Goal: Task Accomplishment & Management: Manage account settings

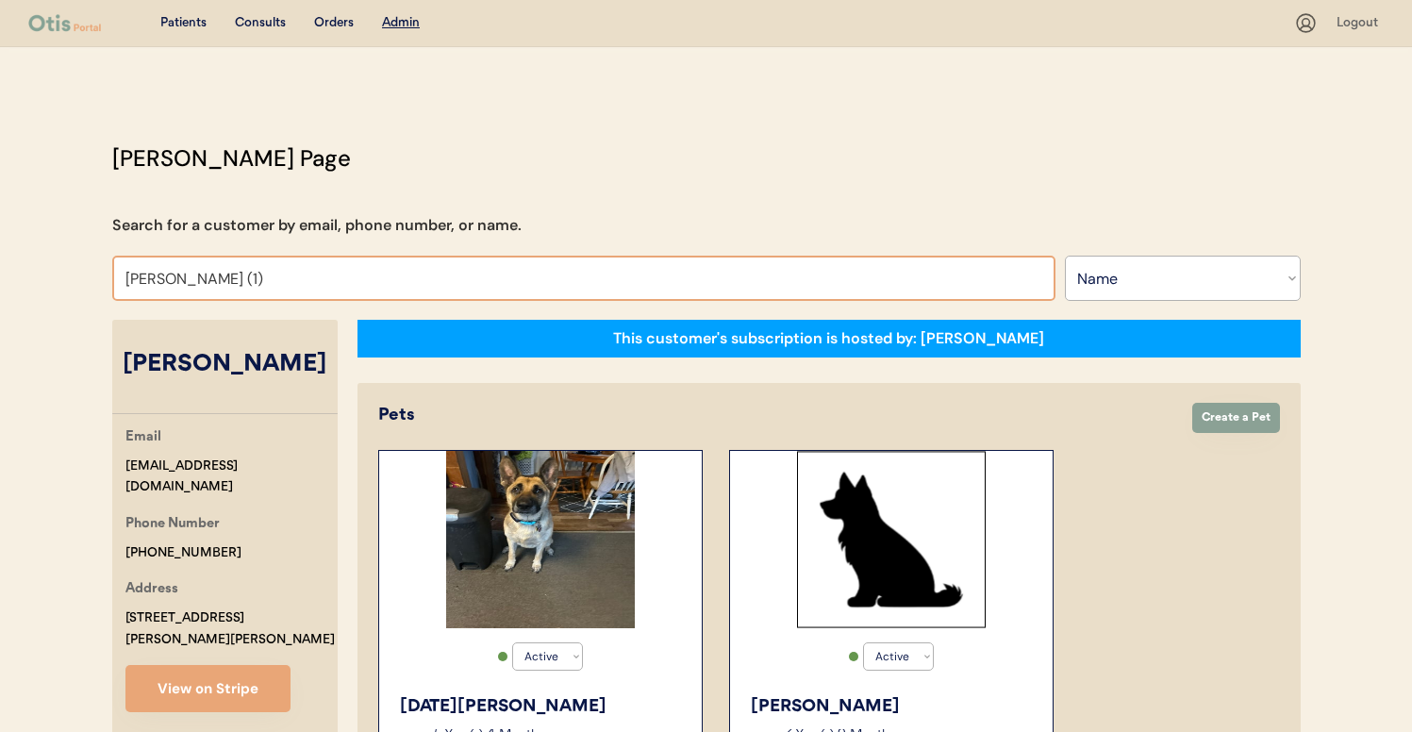
select select ""Name""
select select "true"
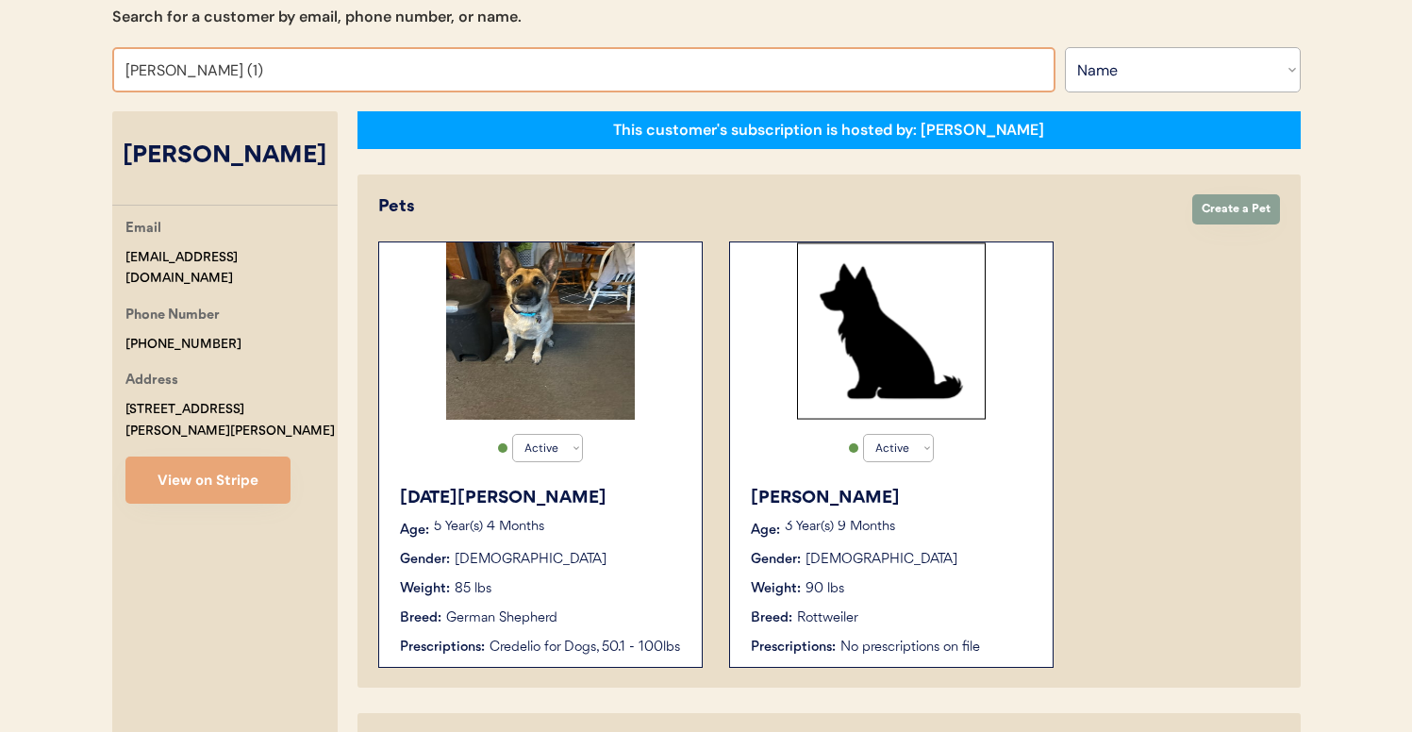
scroll to position [209, 0]
type input "kar"
type input "karyn Ward"
type input "kari"
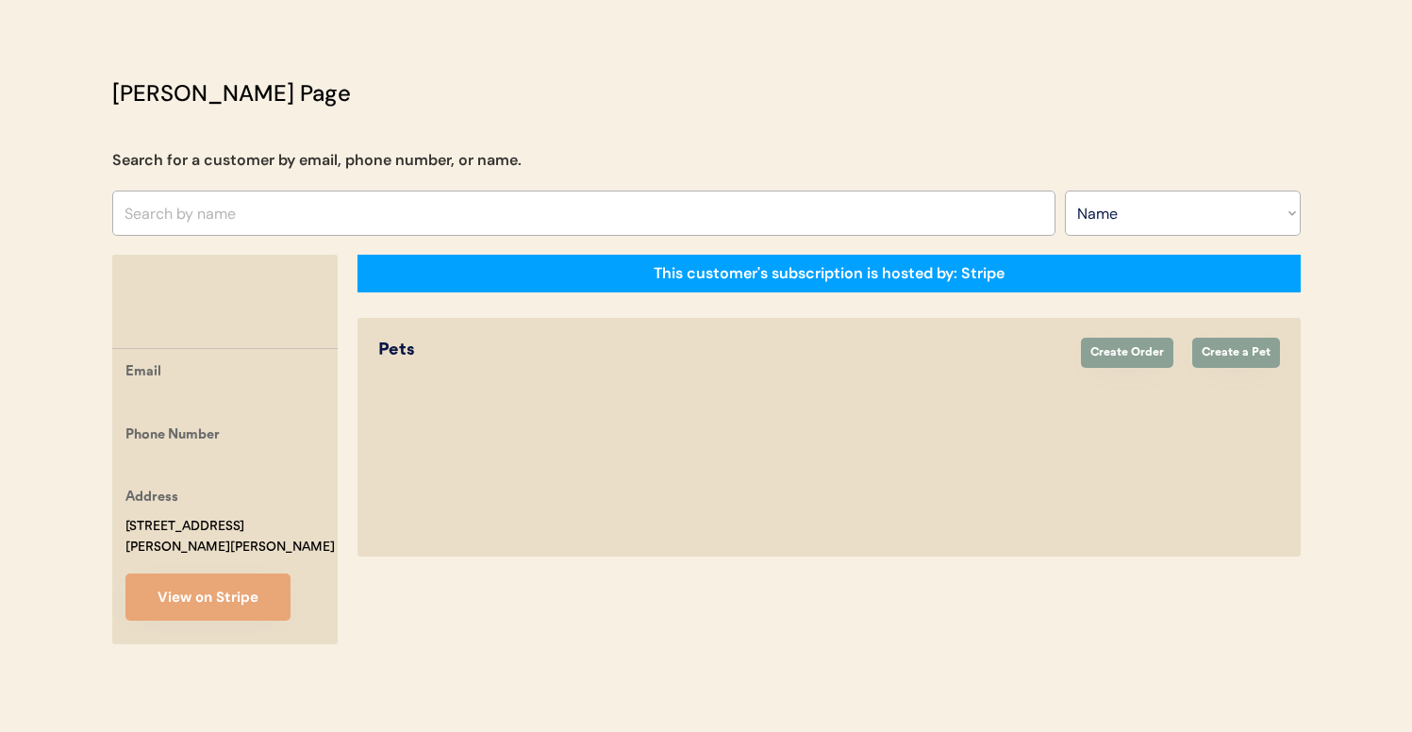
scroll to position [65, 0]
type input "kerri"
type input "kerri Griffin"
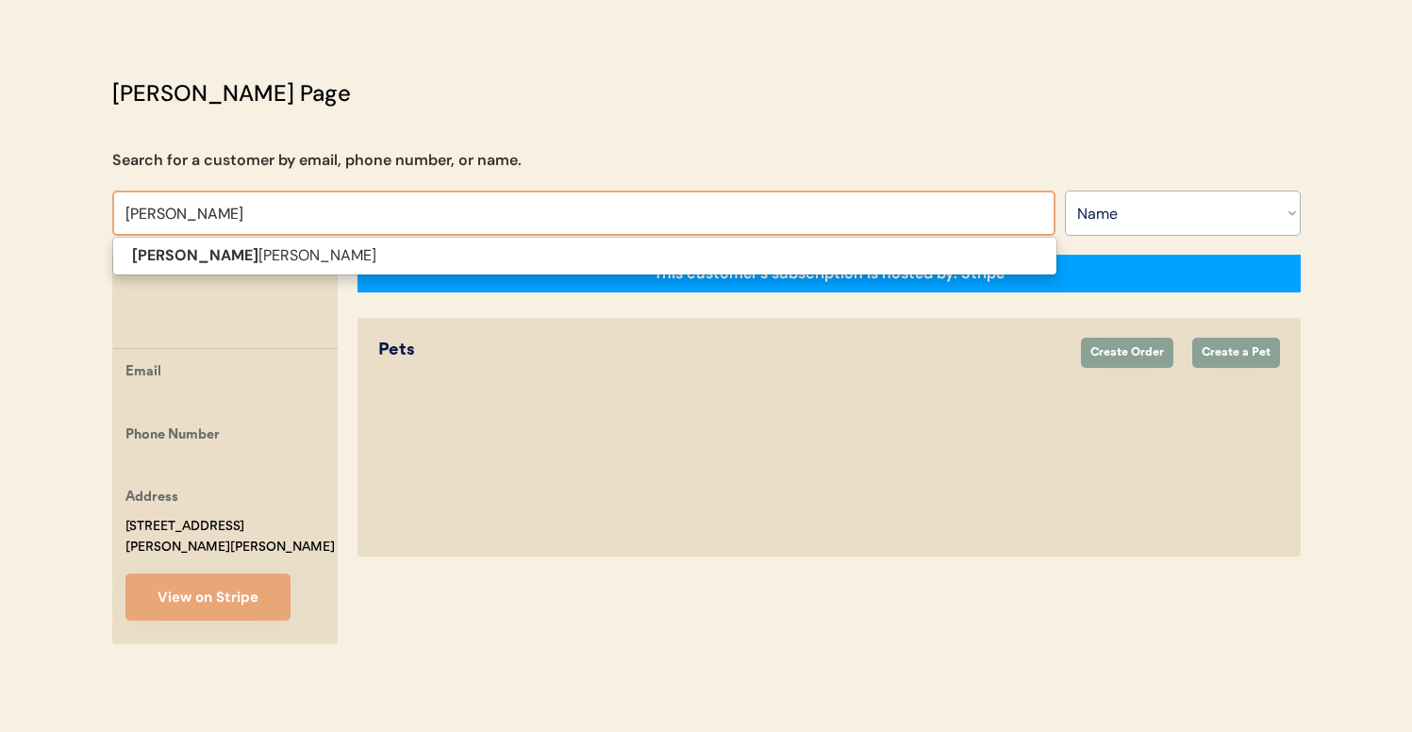
type input "kerri"
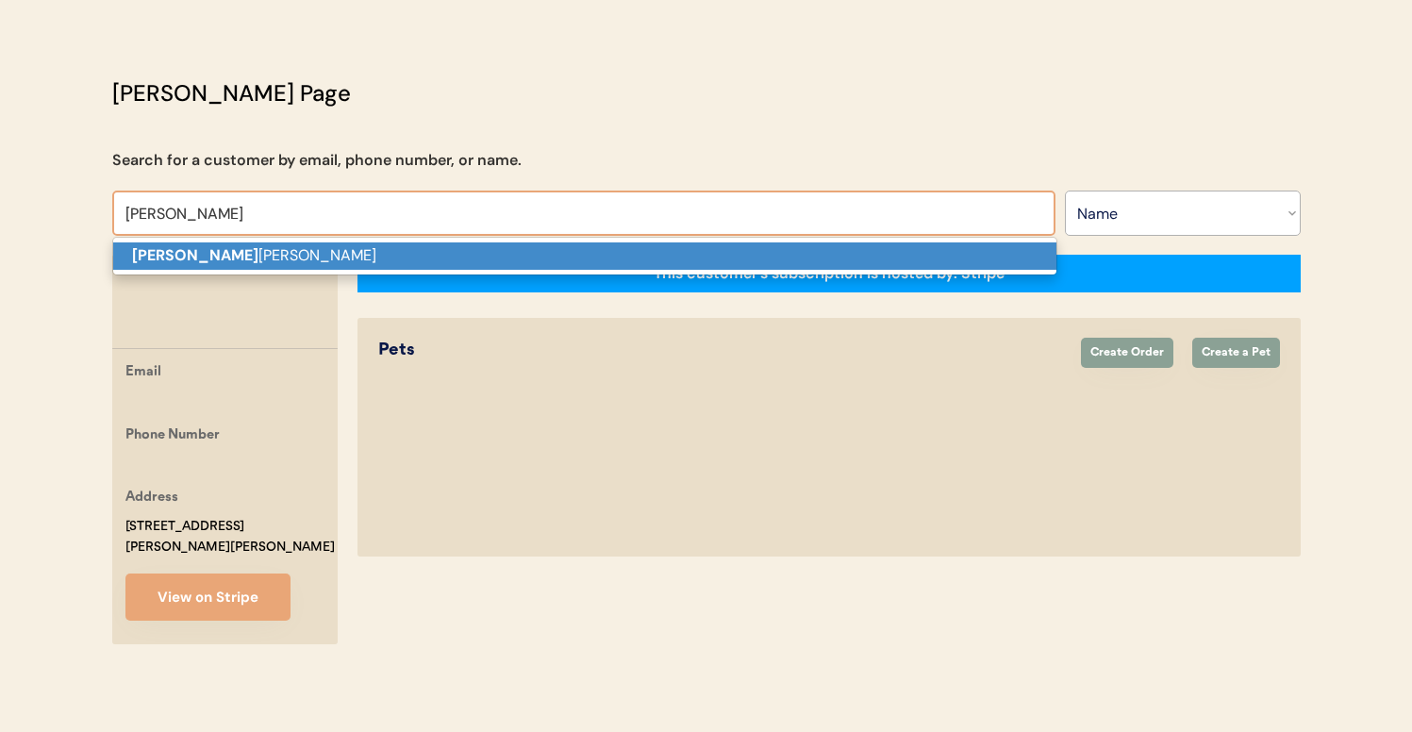
click at [610, 253] on p "Kerri Griffin" at bounding box center [584, 255] width 943 height 27
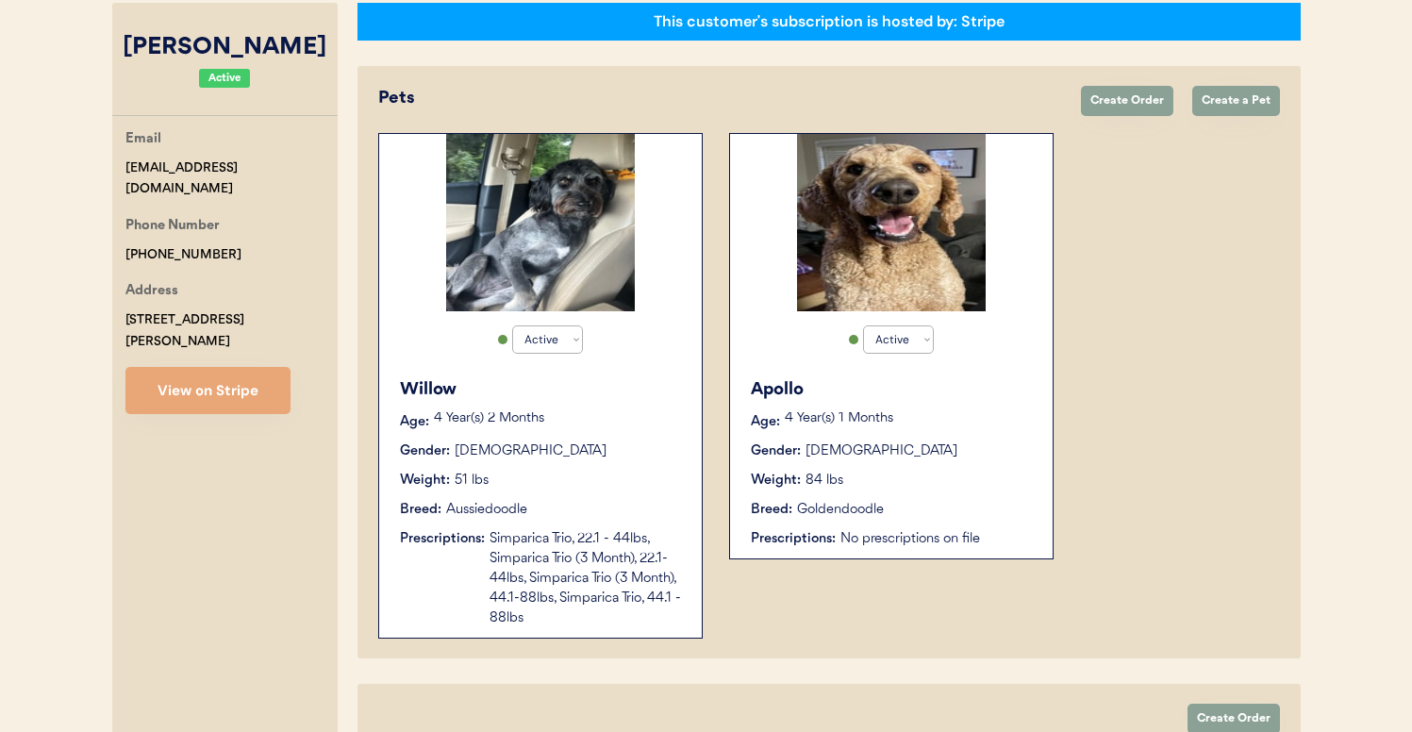
scroll to position [321, 0]
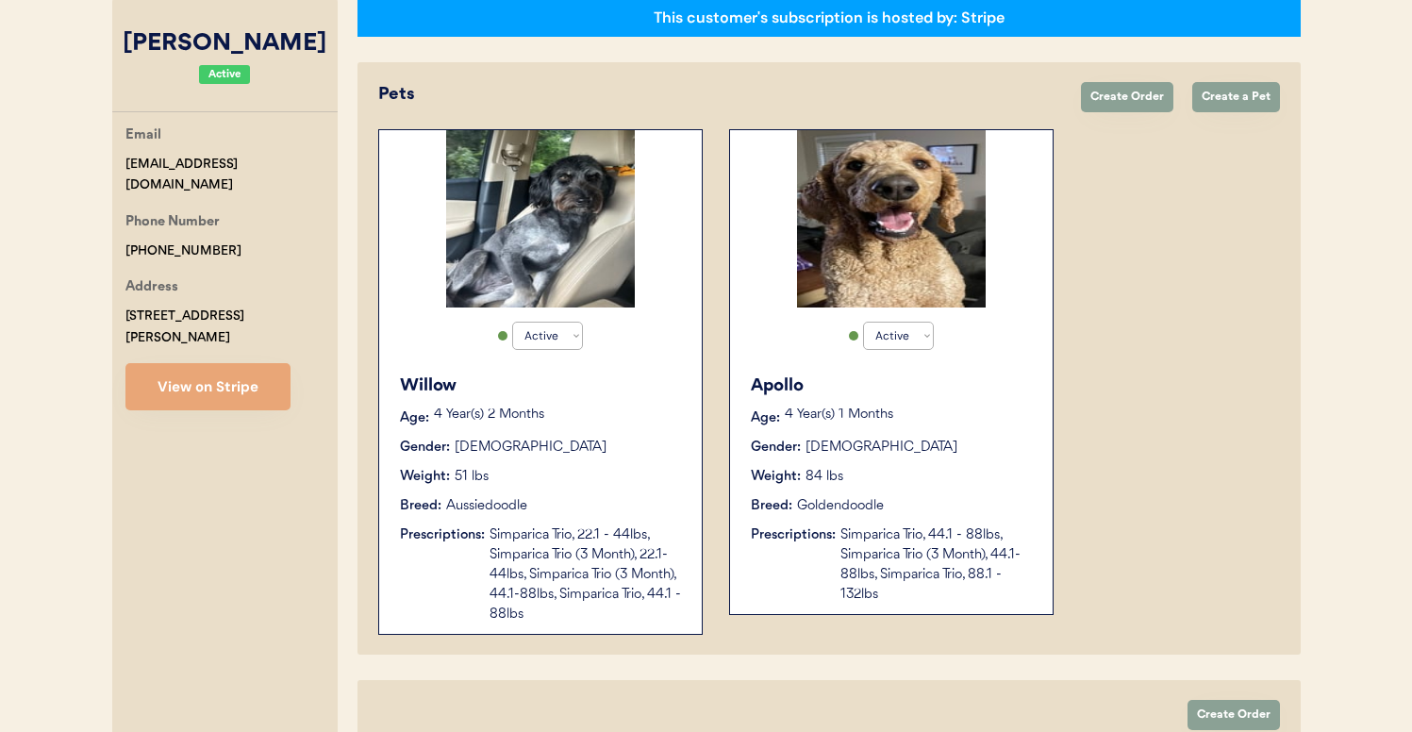
type input "Kerri Griffin"
click at [659, 458] on div "Willow Age: 4 Year(s) 2 Months Gender: Female Weight: 51 lbs Breed: Aussiedoodl…" at bounding box center [541, 499] width 304 height 270
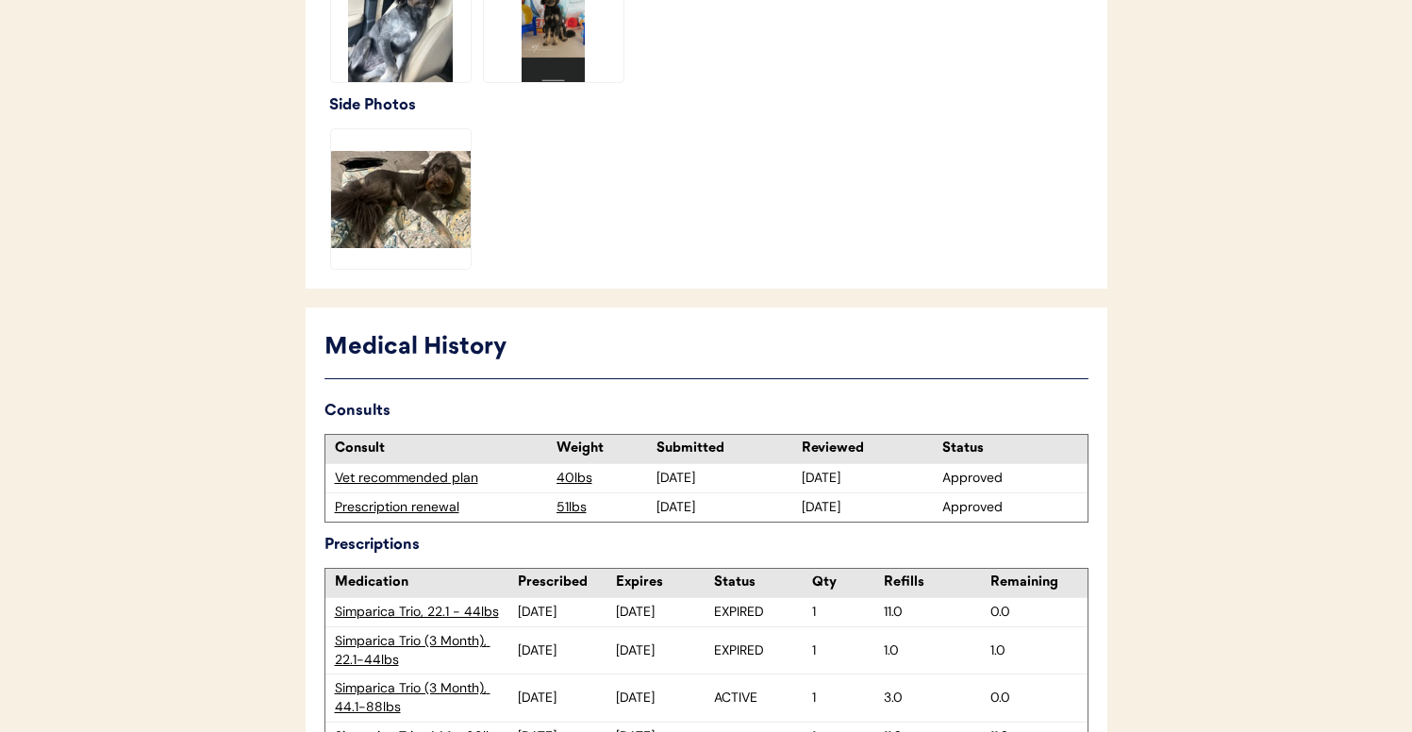
scroll to position [803, 0]
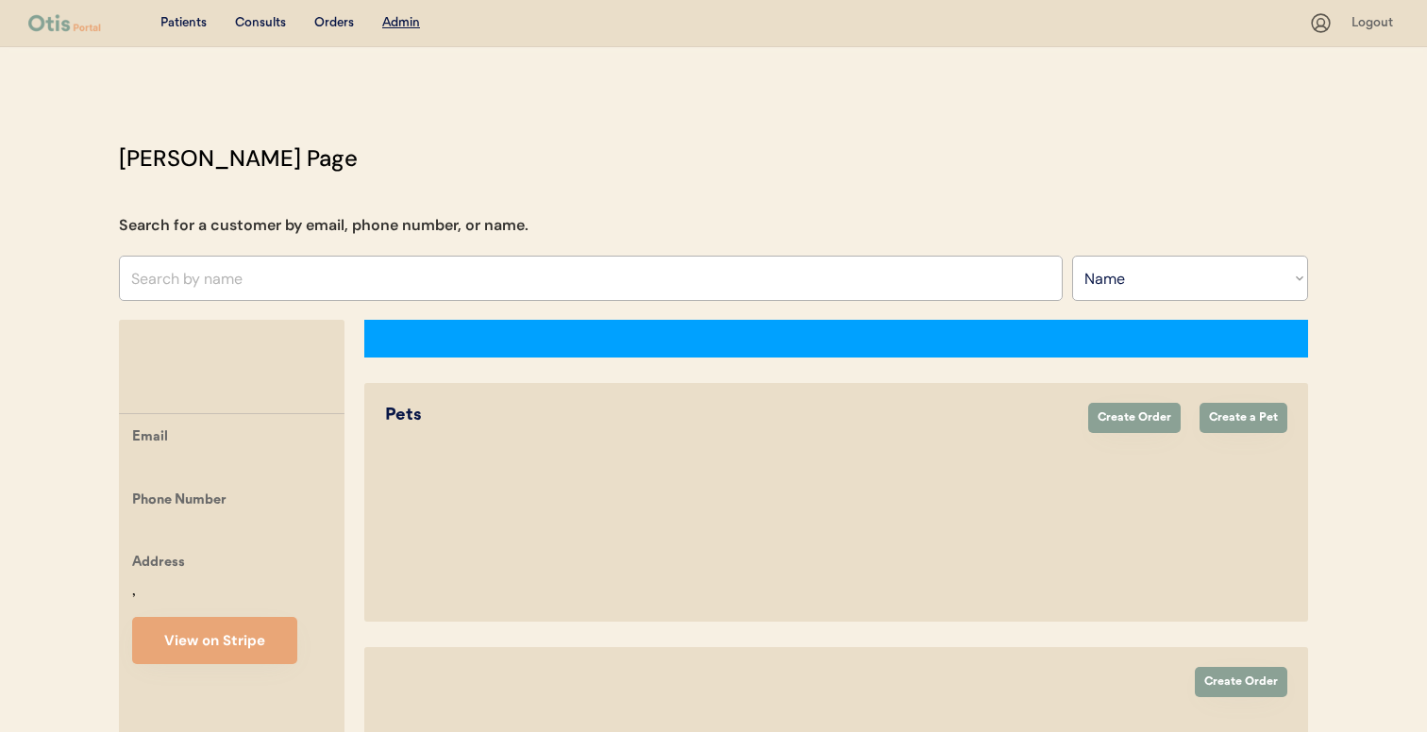
select select ""Name""
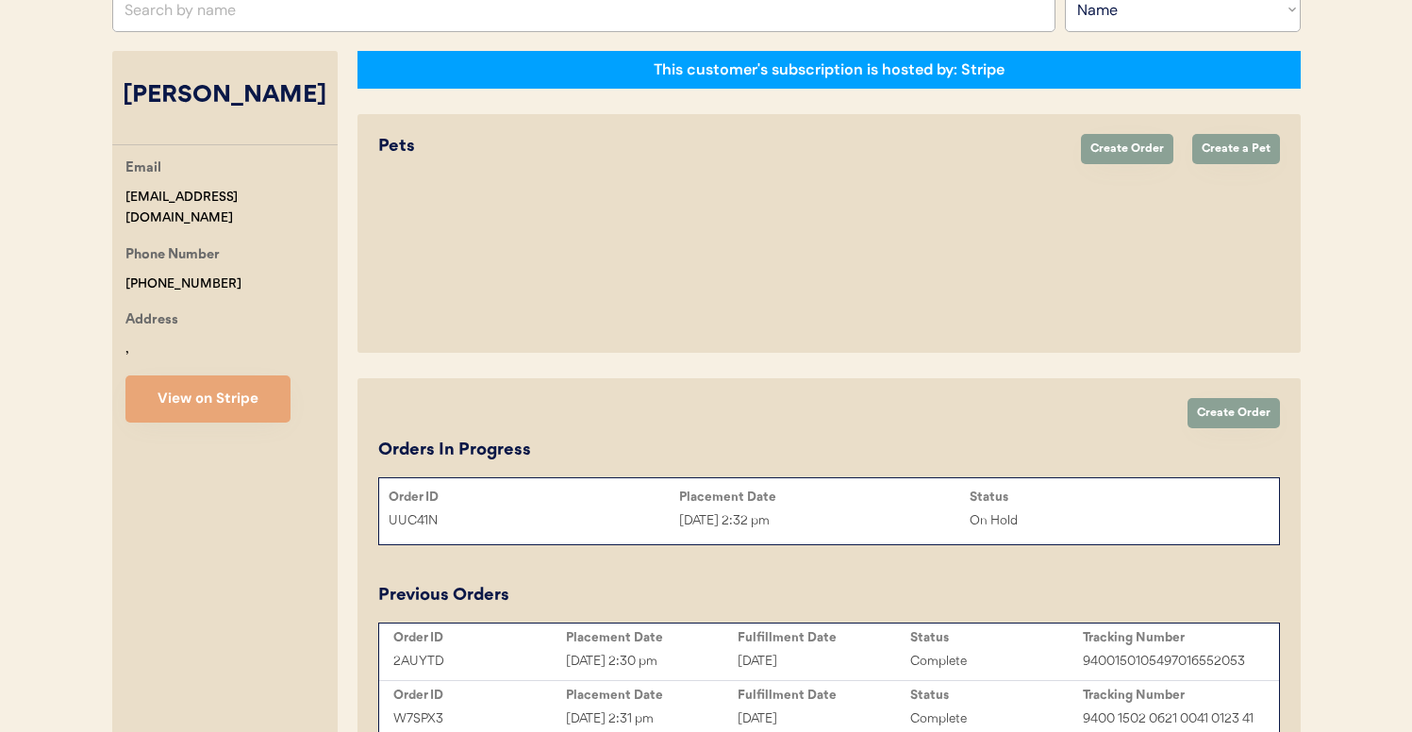
scroll to position [321, 0]
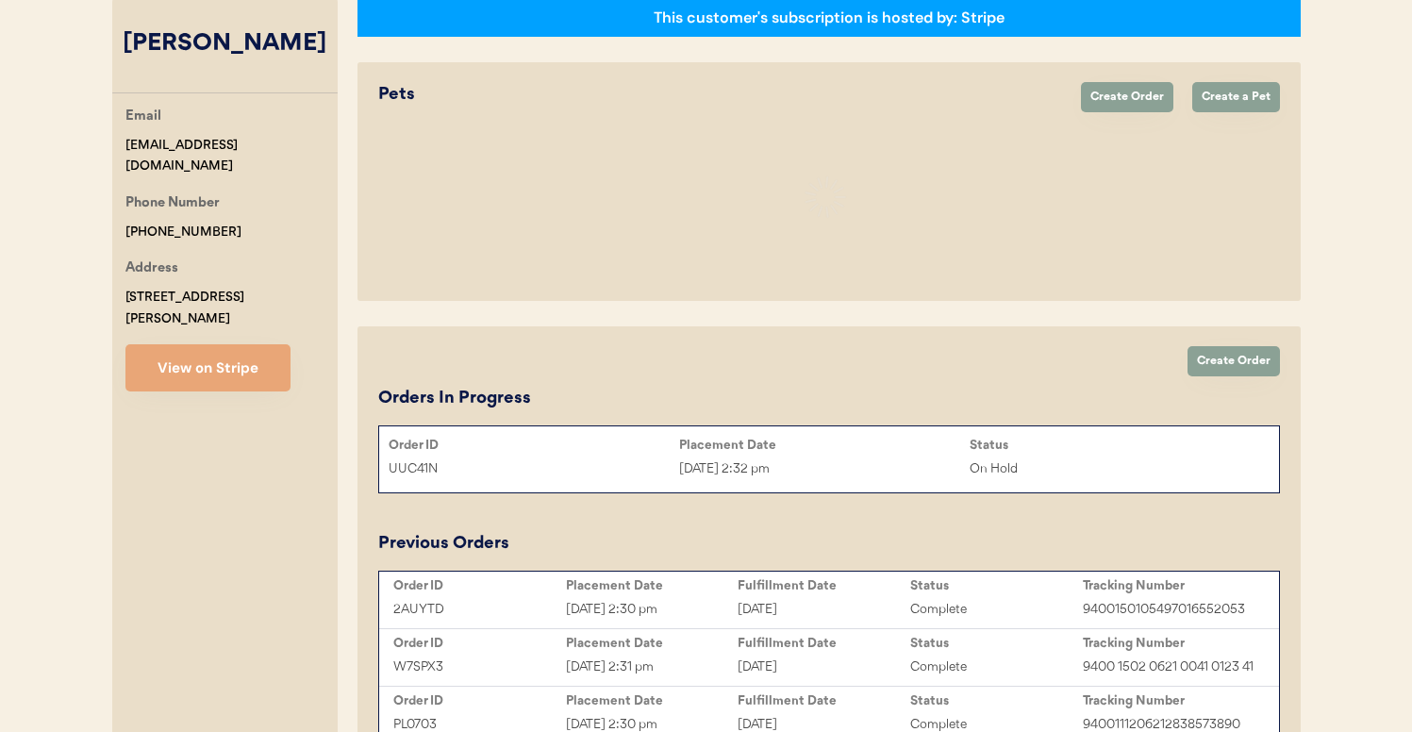
select select "true"
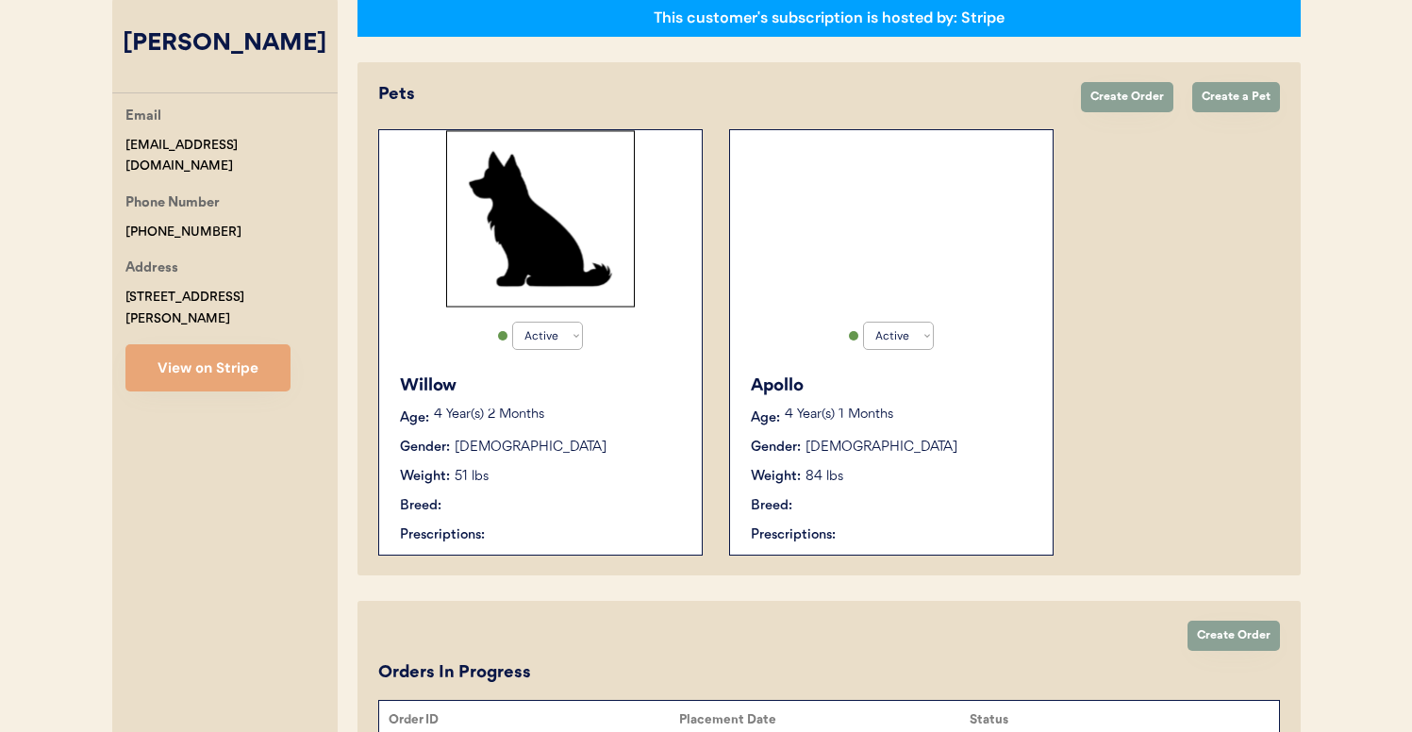
select select "true"
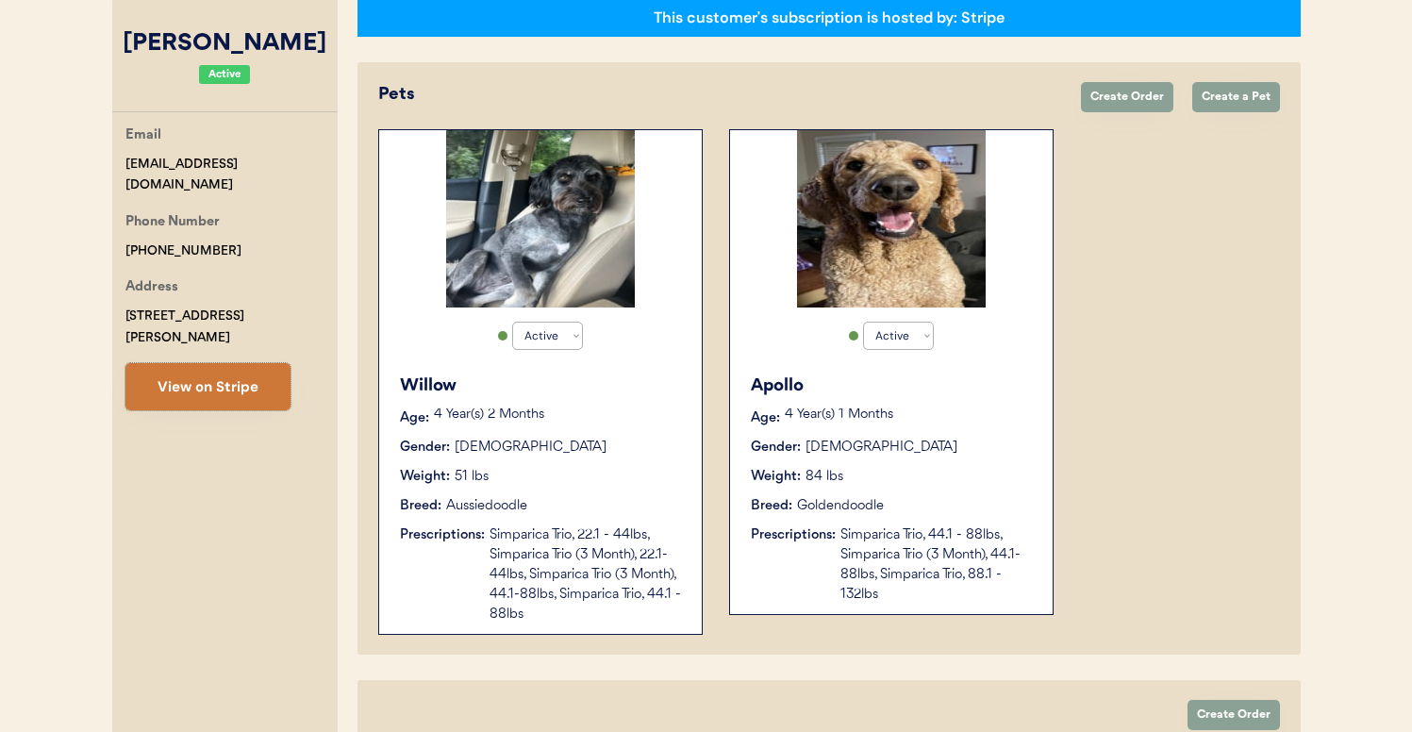
click at [237, 375] on button "View on Stripe" at bounding box center [207, 386] width 165 height 47
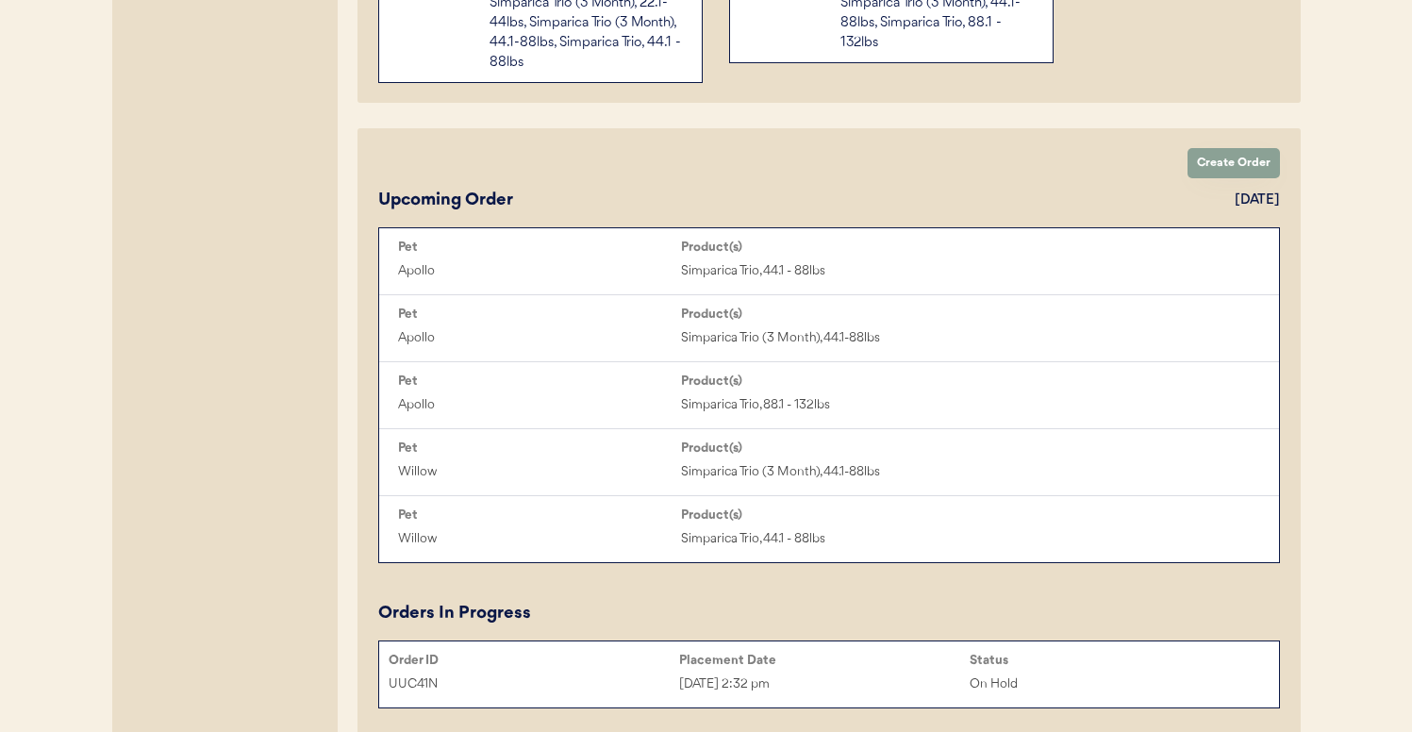
scroll to position [950, 0]
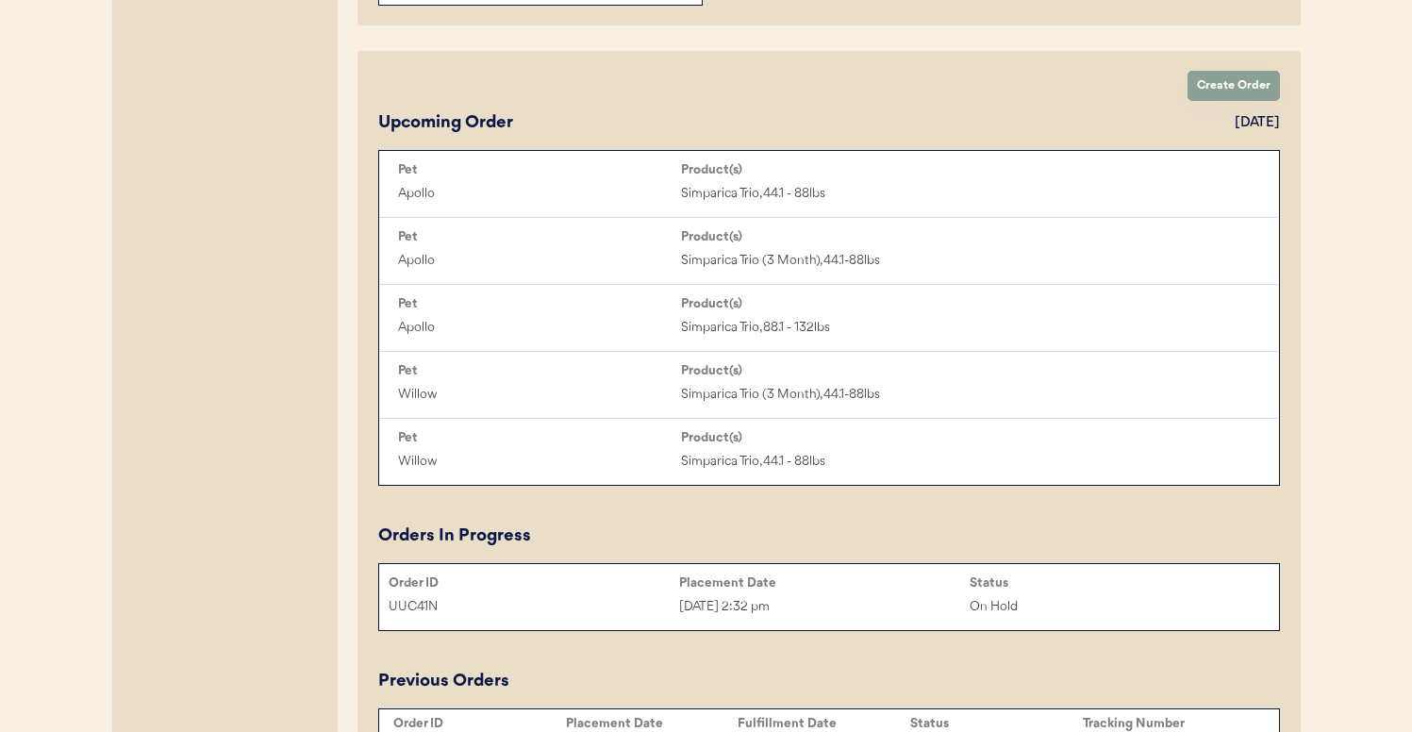
click at [778, 593] on div "UUC41N Aug 30, 2025 2:32 pm On Hold" at bounding box center [829, 607] width 900 height 28
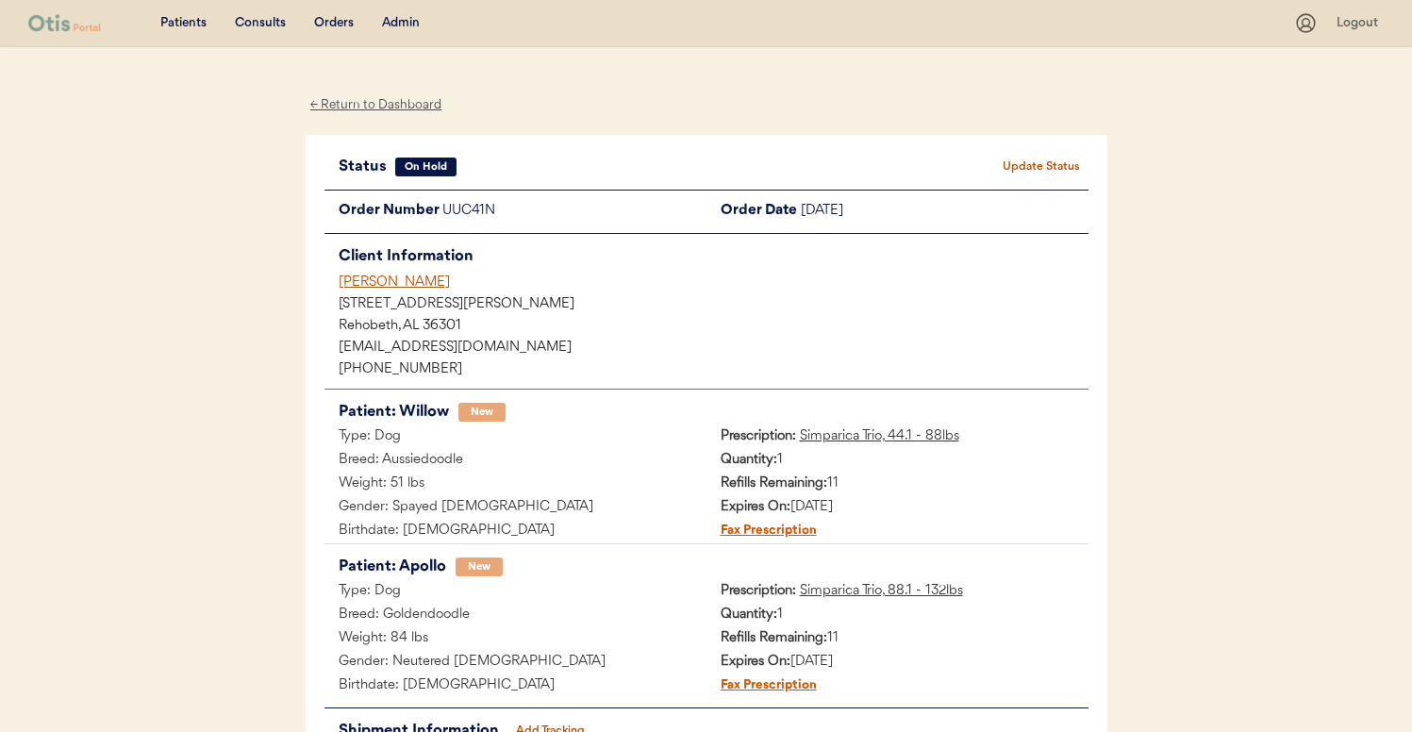
click at [1035, 175] on button "Update Status" at bounding box center [1041, 167] width 94 height 26
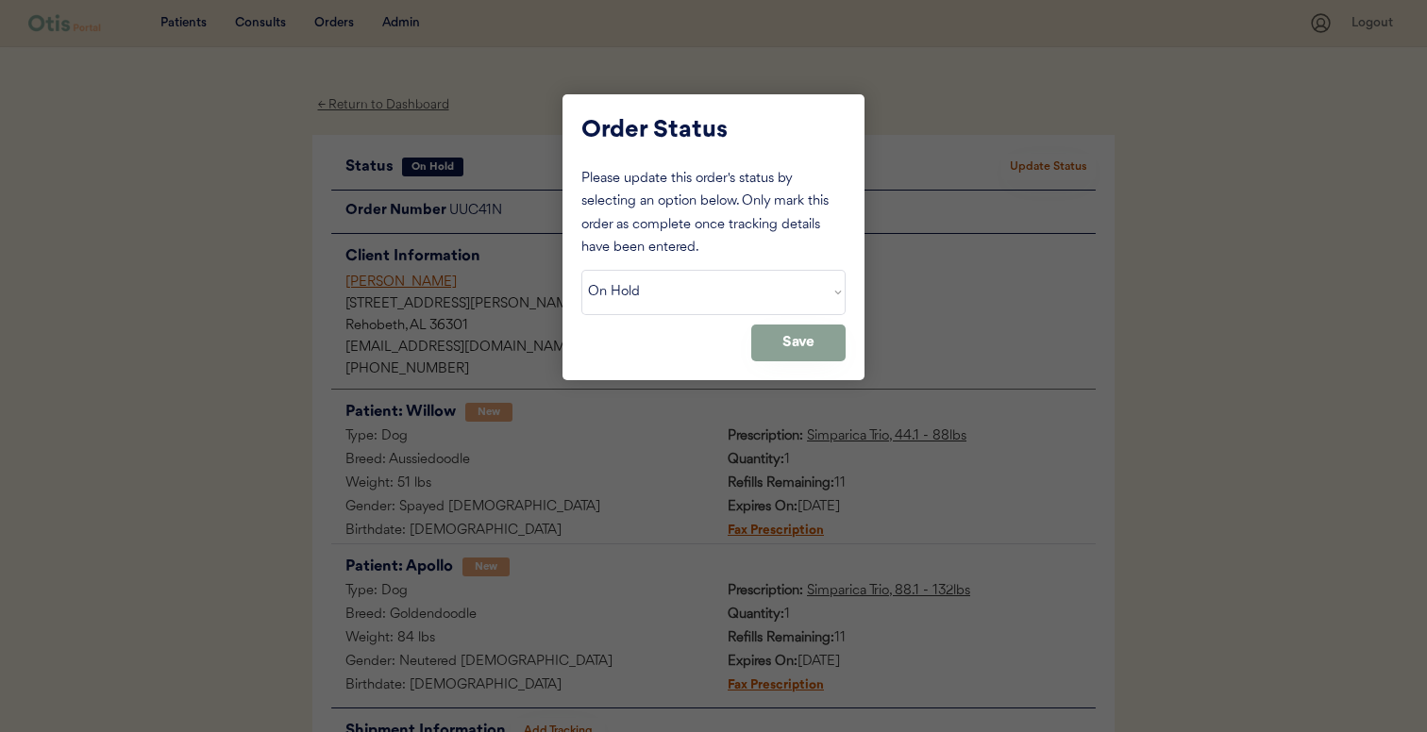
click at [791, 278] on select "Status On Hold New In Progress Complete Pending HW Consent Canceled" at bounding box center [713, 292] width 264 height 45
select select ""new""
click at [581, 270] on select "Status On Hold New In Progress Complete Pending HW Consent Canceled" at bounding box center [713, 292] width 264 height 45
click at [813, 343] on button "Save" at bounding box center [798, 343] width 94 height 37
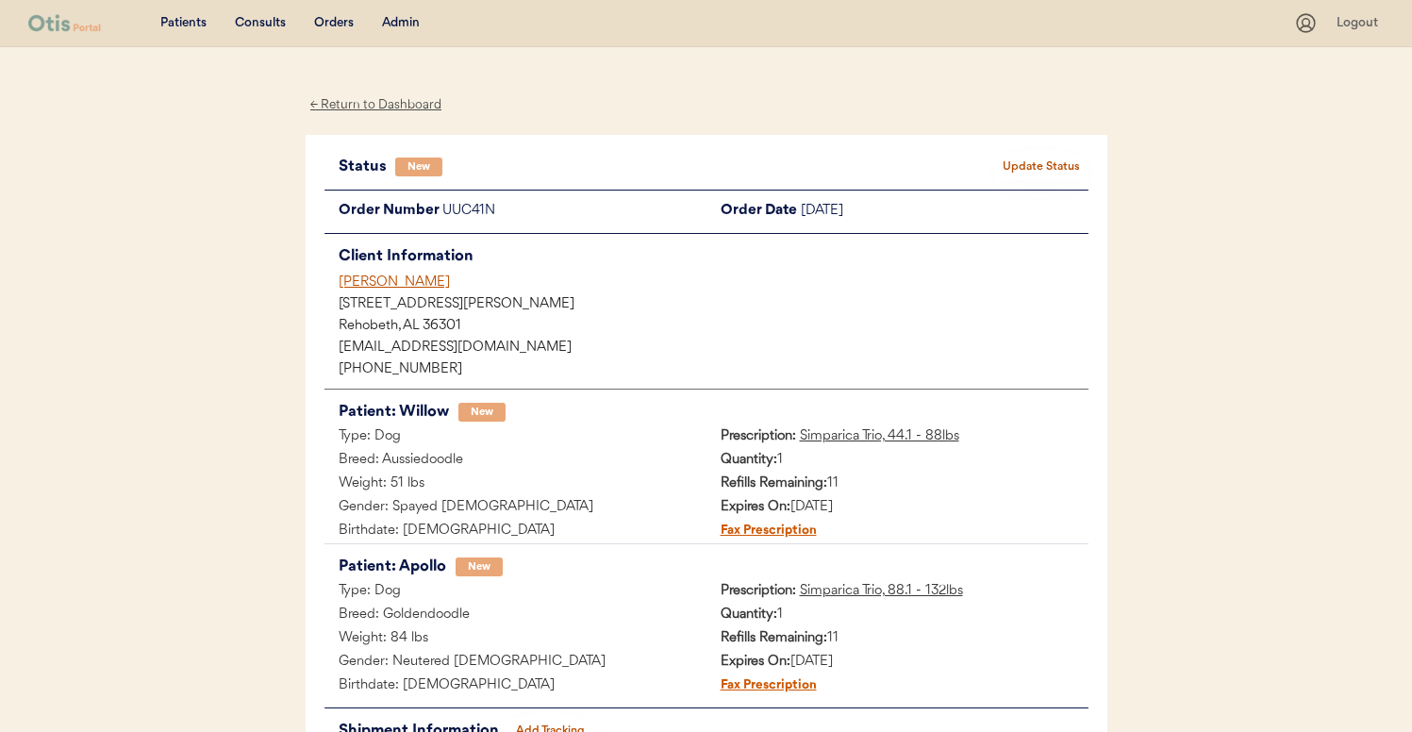
click at [392, 20] on div "Admin" at bounding box center [401, 23] width 38 height 19
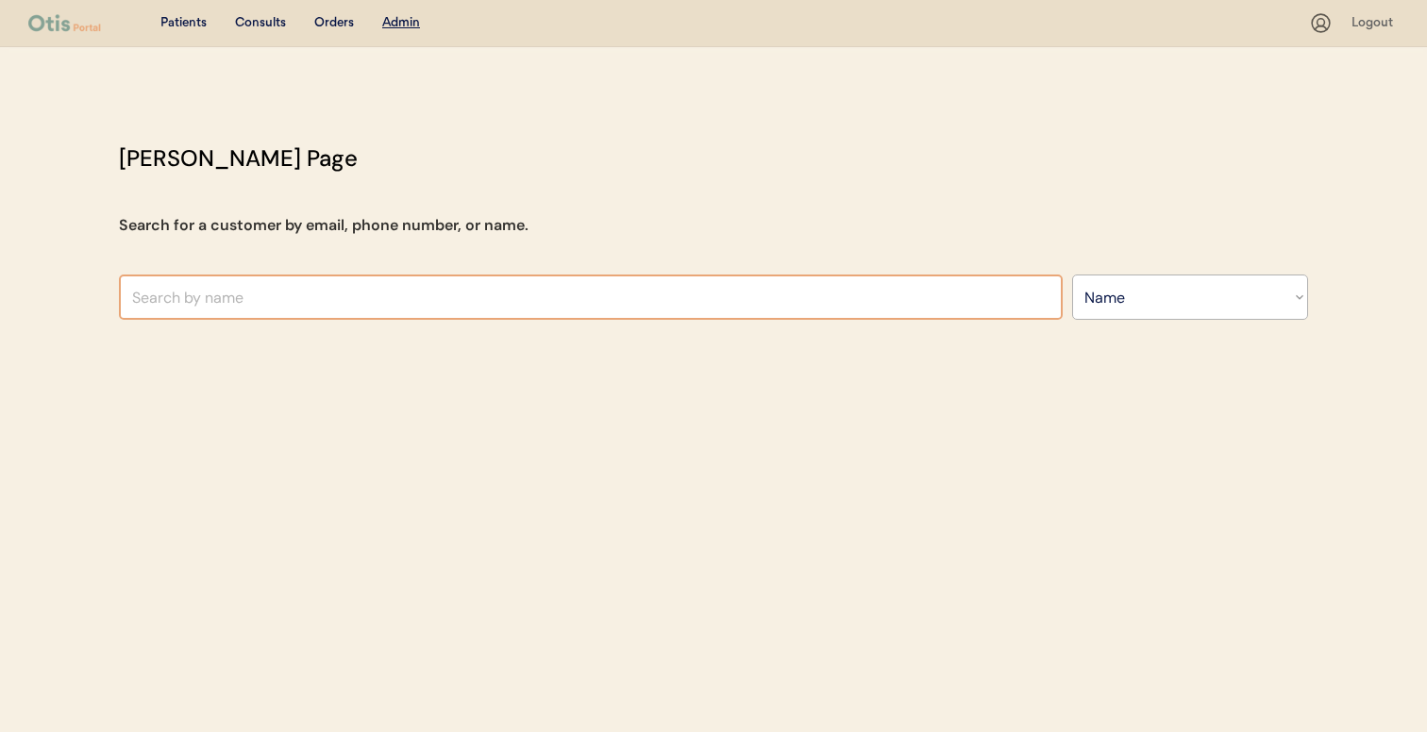
click at [492, 294] on input "text" at bounding box center [590, 297] width 943 height 45
click at [1233, 316] on select "Search By Name Email Phone Number" at bounding box center [1190, 297] width 236 height 45
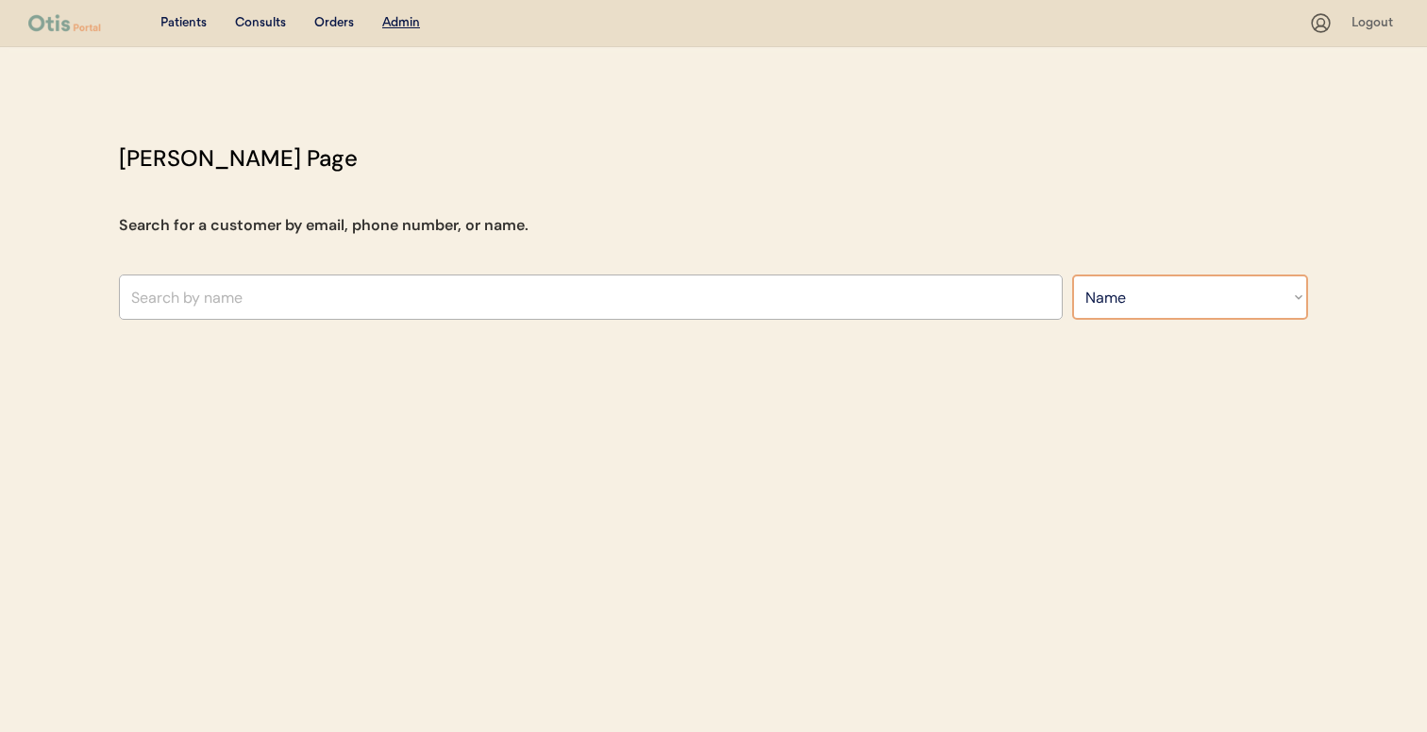
click at [1072, 275] on select "Search By Name Email Phone Number" at bounding box center [1190, 297] width 236 height 45
click at [1117, 302] on select "Search By Name Email Phone Number" at bounding box center [1190, 297] width 236 height 45
select select ""Email""
click at [1072, 275] on select "Search By Name Email Phone Number" at bounding box center [1190, 297] width 236 height 45
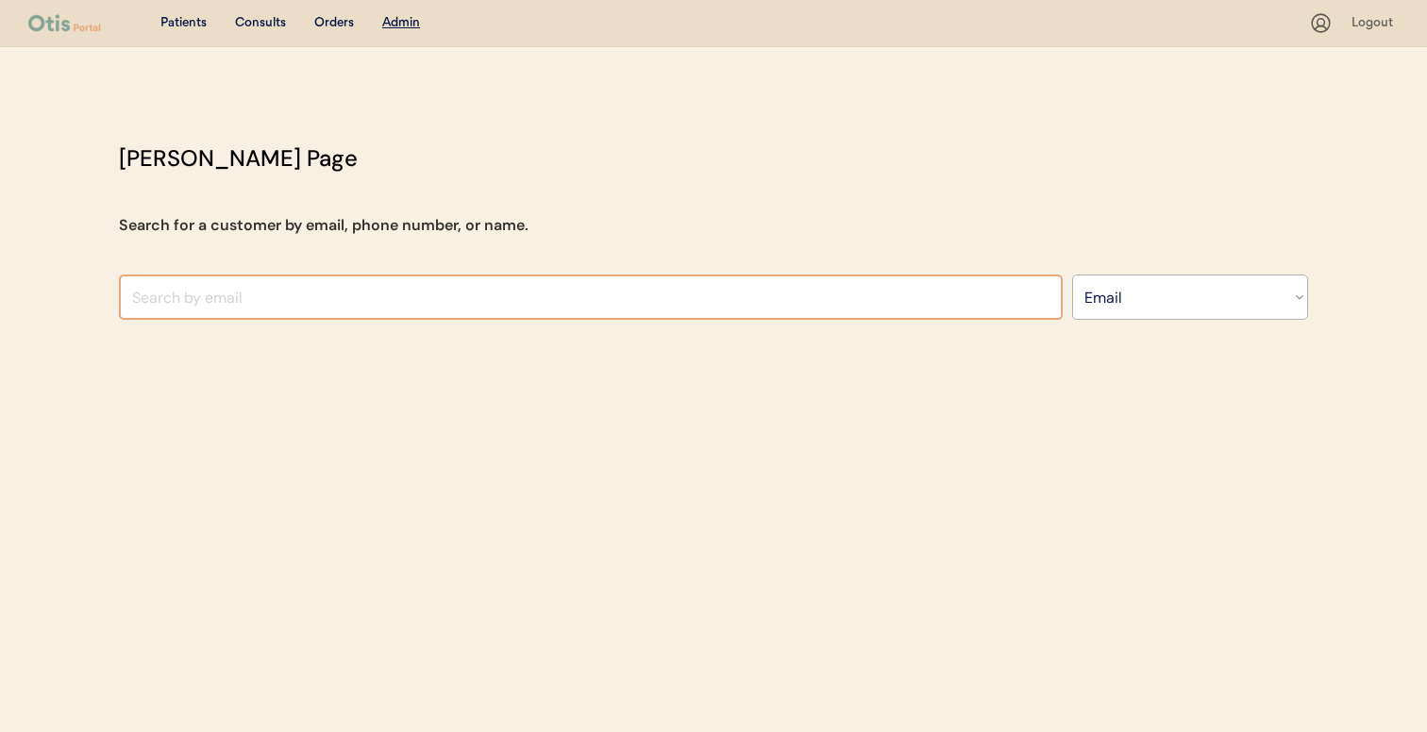
click at [733, 281] on input "input" at bounding box center [590, 297] width 943 height 45
click at [683, 240] on div "[PERSON_NAME] Page Search for a customer by email, phone number, or name. Searc…" at bounding box center [713, 236] width 1227 height 188
click at [597, 295] on input "input" at bounding box center [590, 297] width 943 height 45
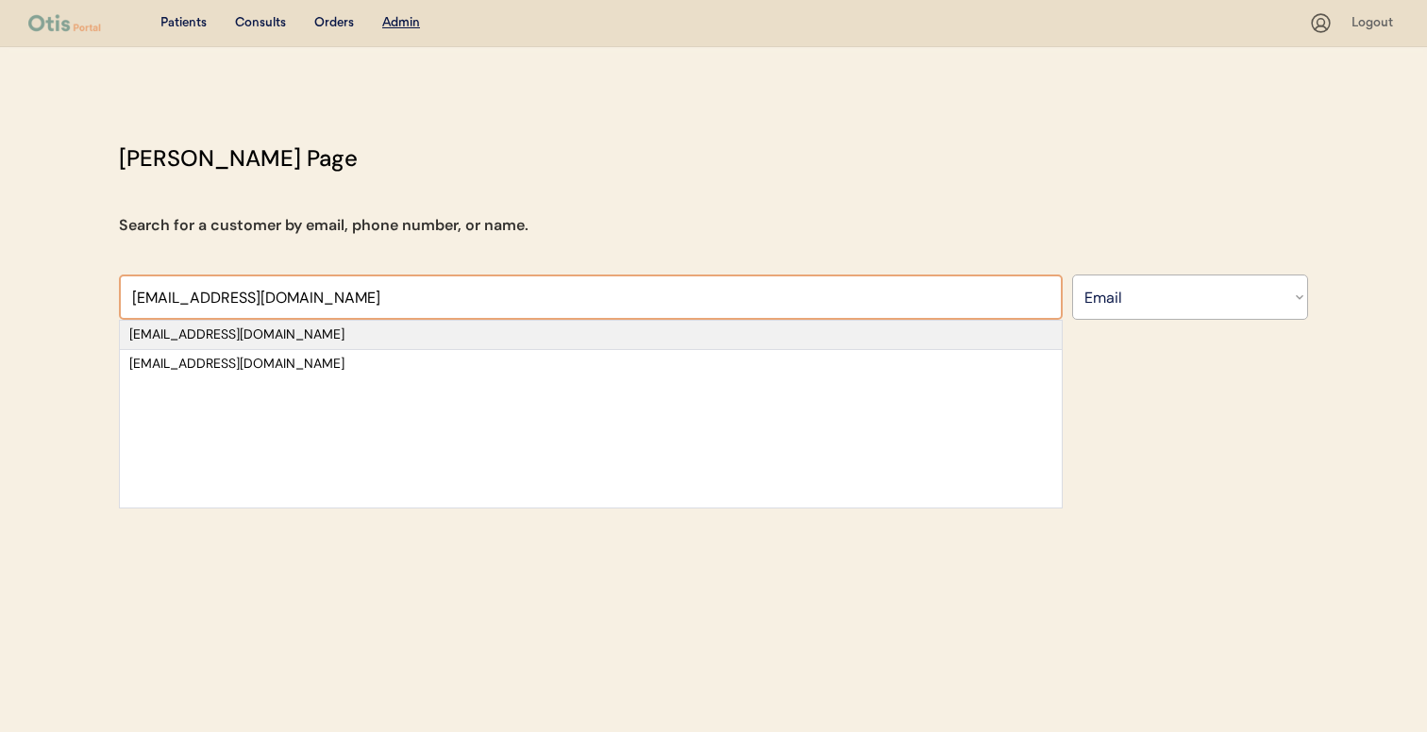
type input "[EMAIL_ADDRESS][DOMAIN_NAME]"
click at [571, 340] on div "[EMAIL_ADDRESS][DOMAIN_NAME]" at bounding box center [590, 335] width 923 height 19
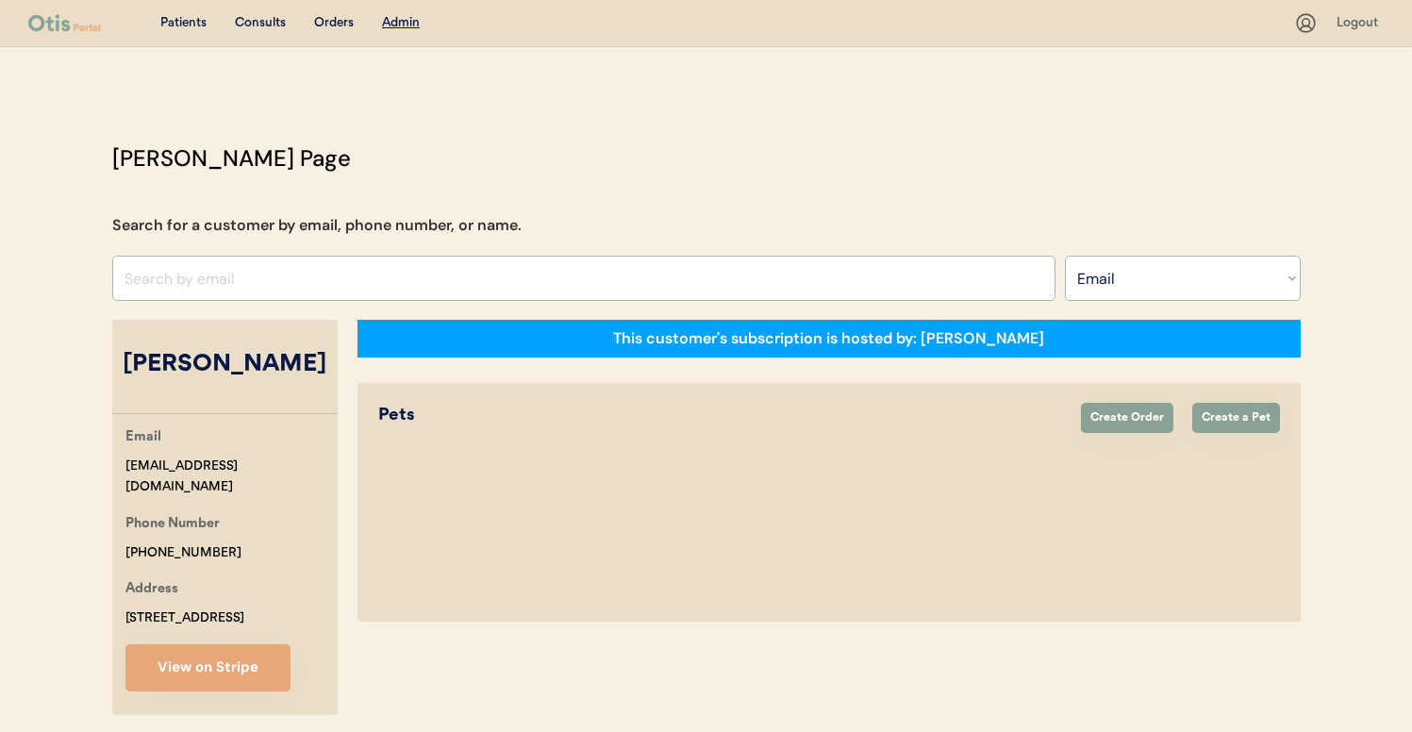
select select "true"
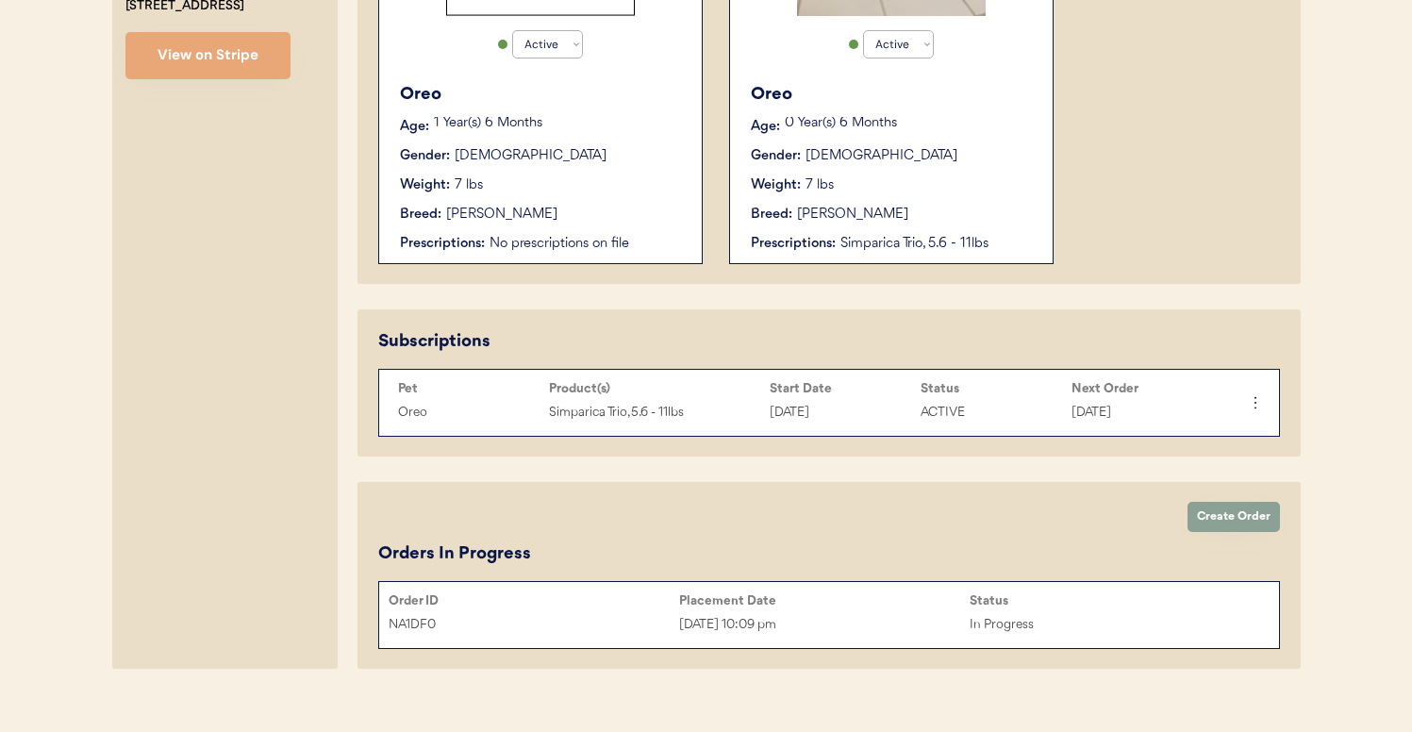
scroll to position [609, 0]
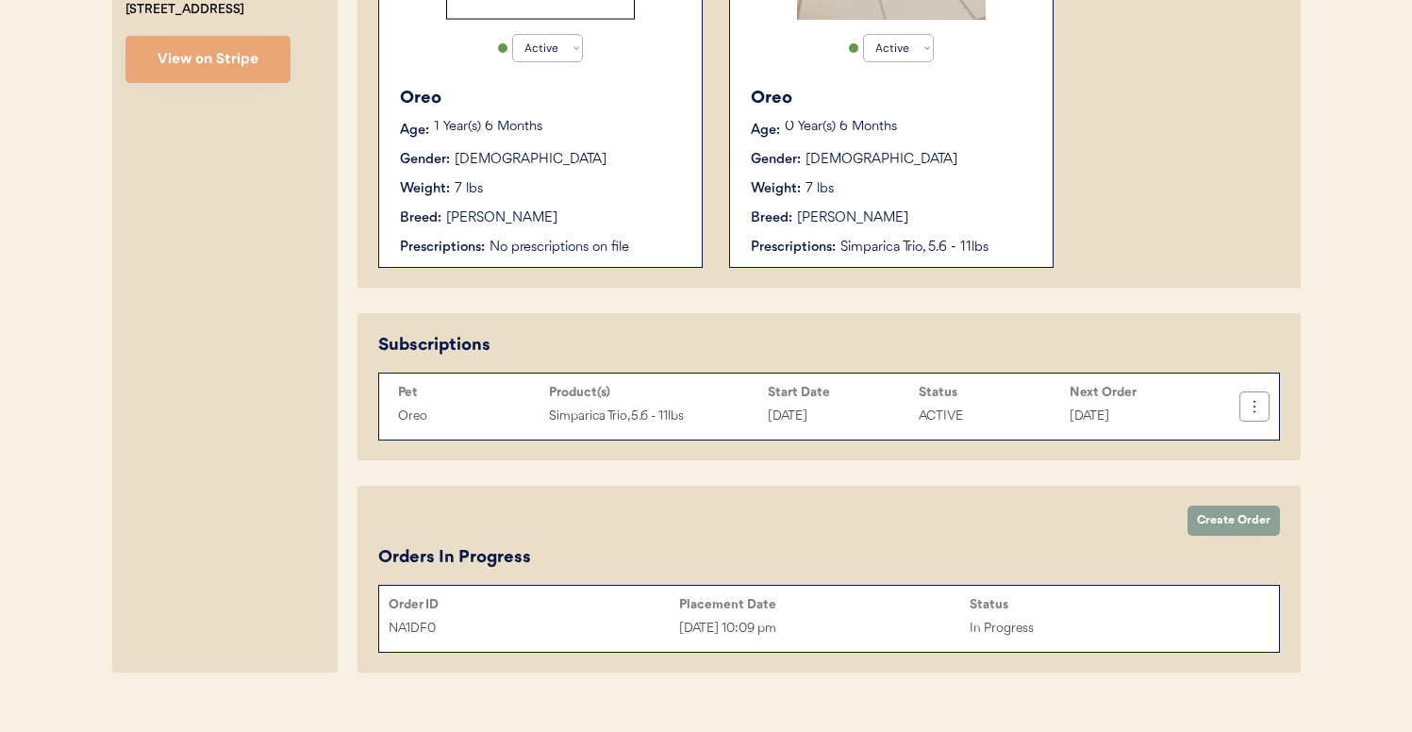
click at [1255, 407] on use at bounding box center [1254, 406] width 19 height 19
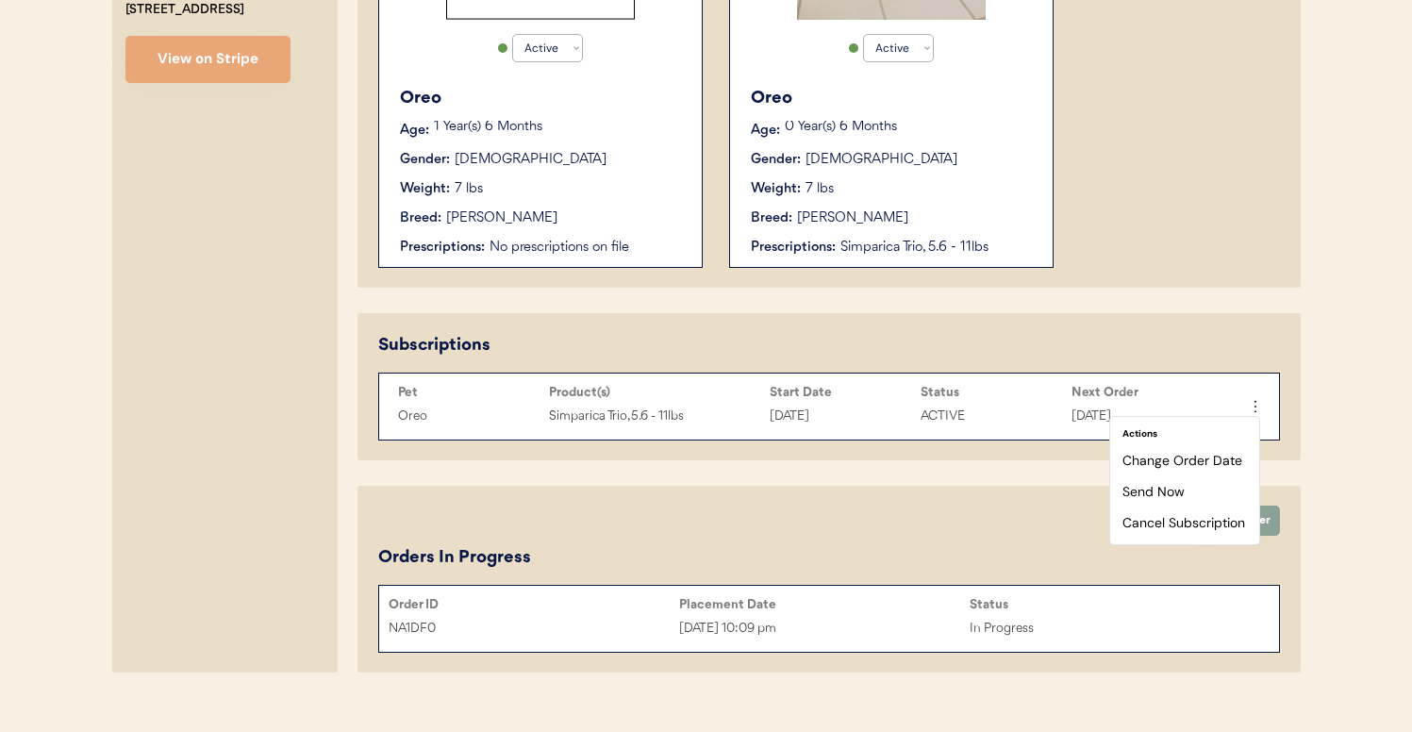
click at [1327, 352] on div "Patients Consults Orders Admin Logout [PERSON_NAME] Admin Page Search for a cus…" at bounding box center [706, 75] width 1412 height 1369
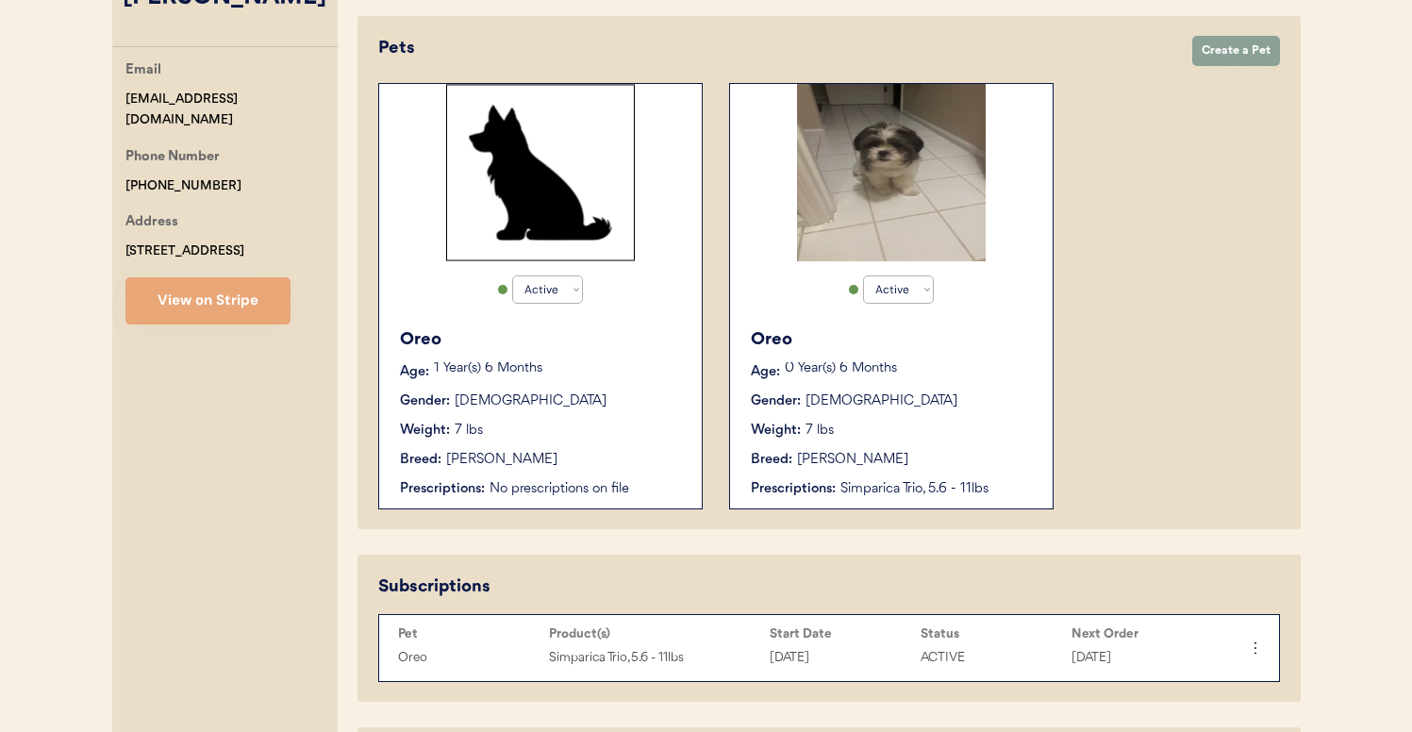
scroll to position [259, 0]
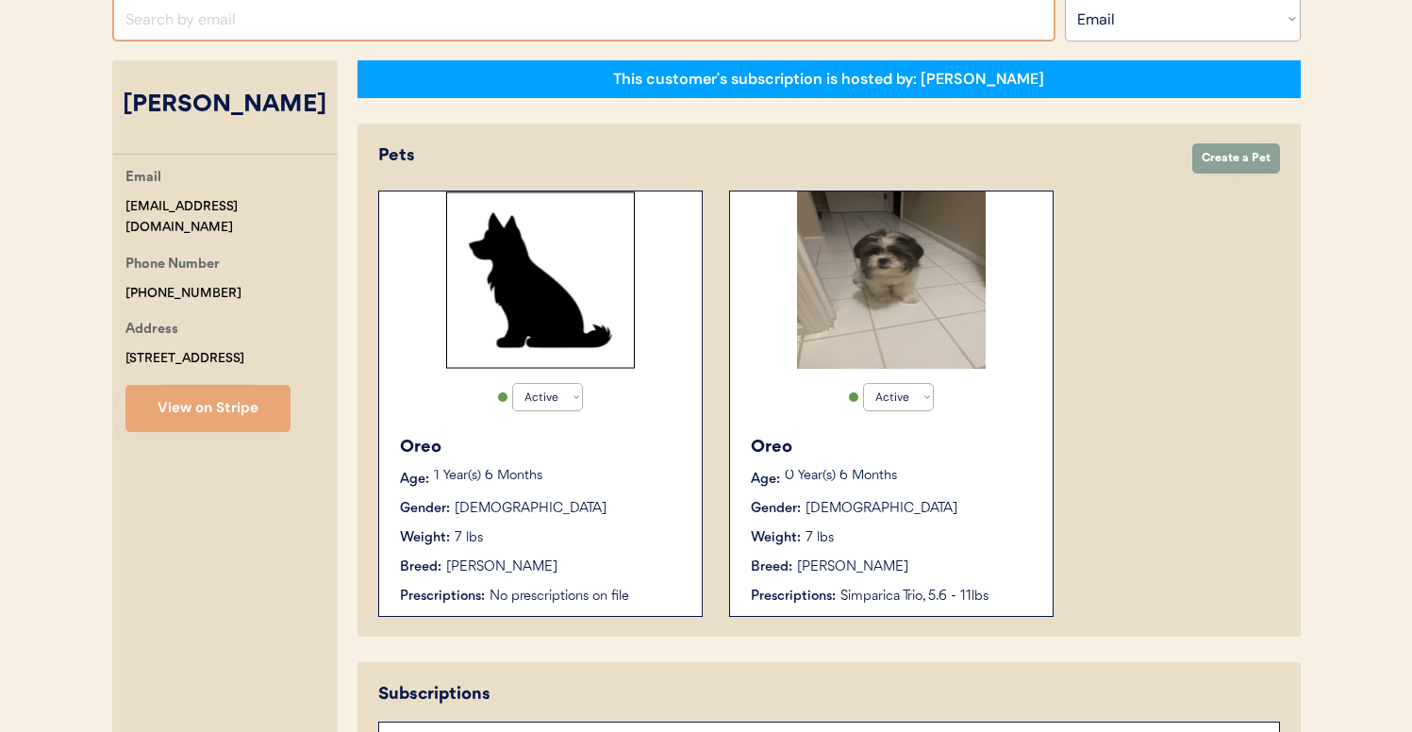
click at [380, 36] on input "input" at bounding box center [583, 18] width 943 height 45
paste input "[EMAIL_ADDRESS][DOMAIN_NAME]"
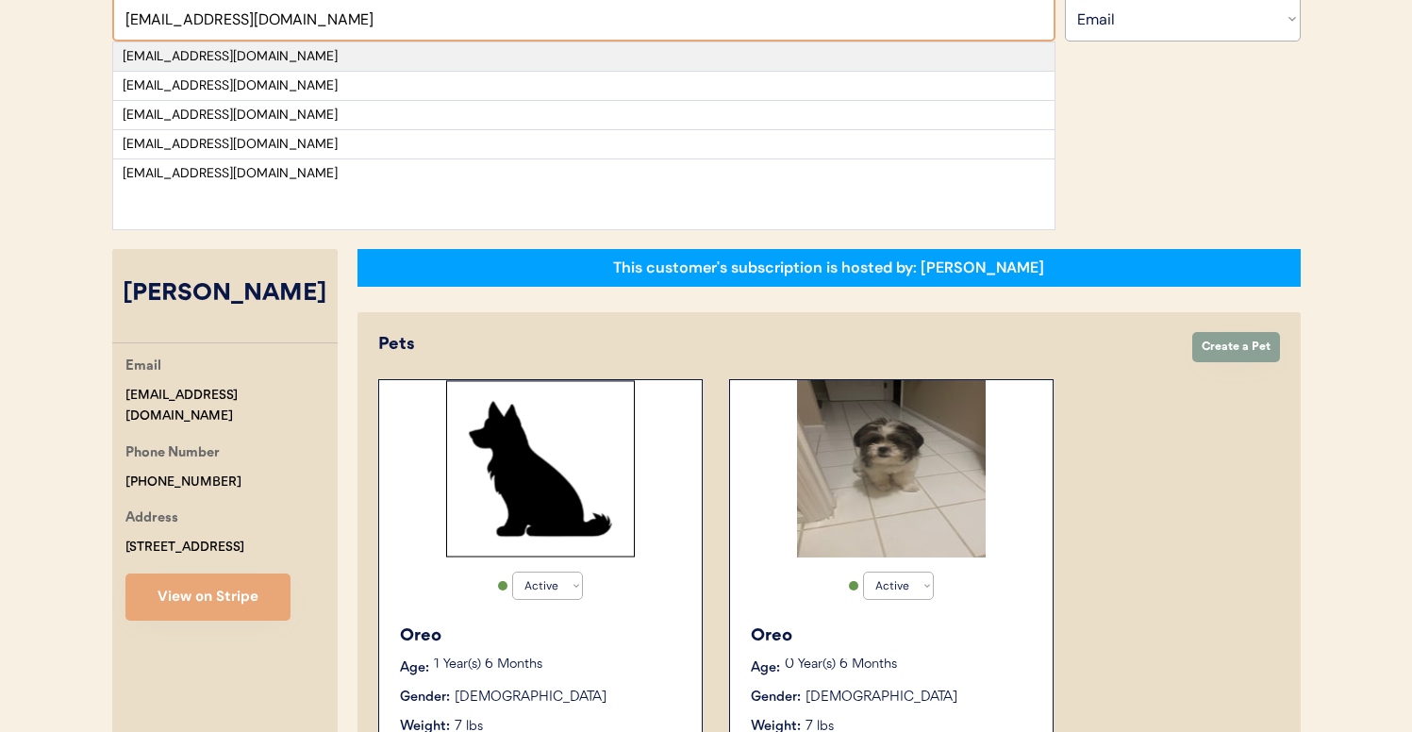
type input "[EMAIL_ADDRESS][DOMAIN_NAME]"
click at [375, 58] on div "[EMAIL_ADDRESS][DOMAIN_NAME]" at bounding box center [584, 56] width 923 height 19
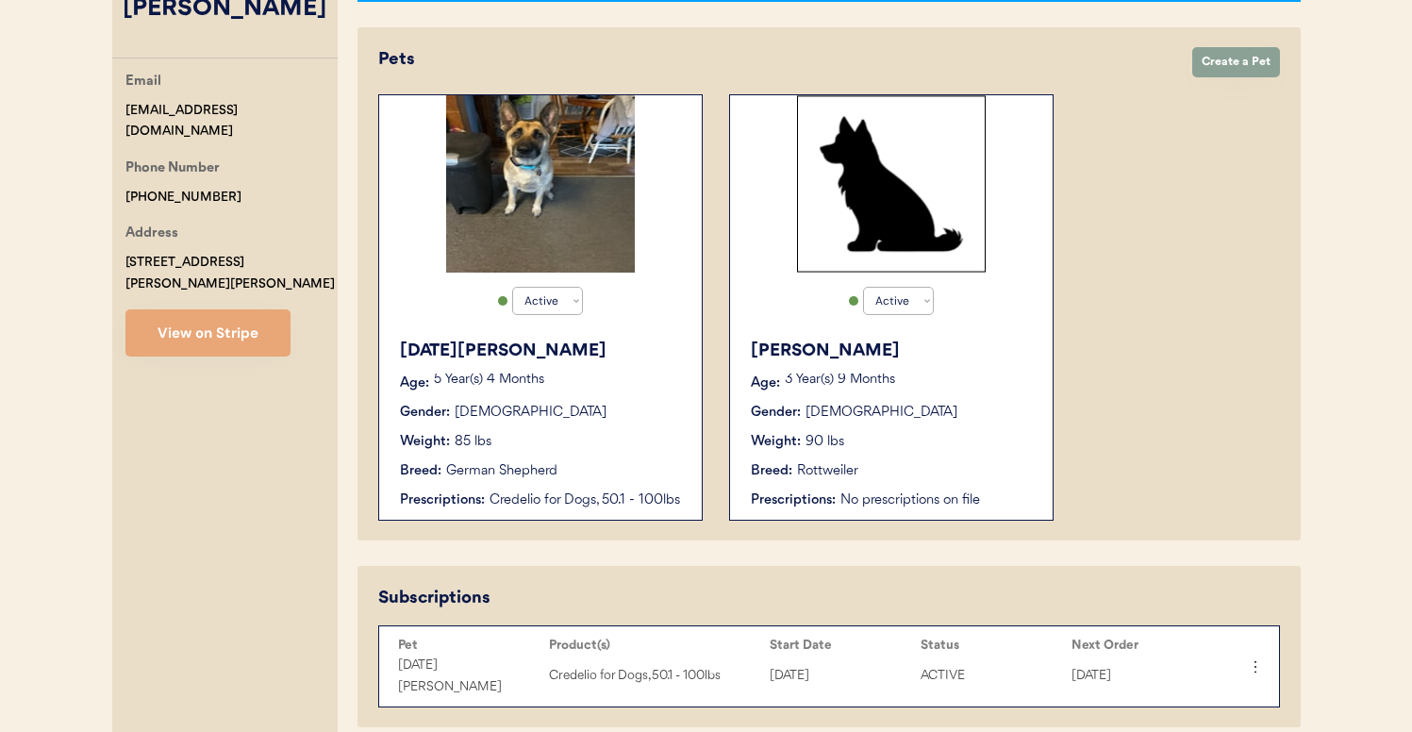
scroll to position [87, 0]
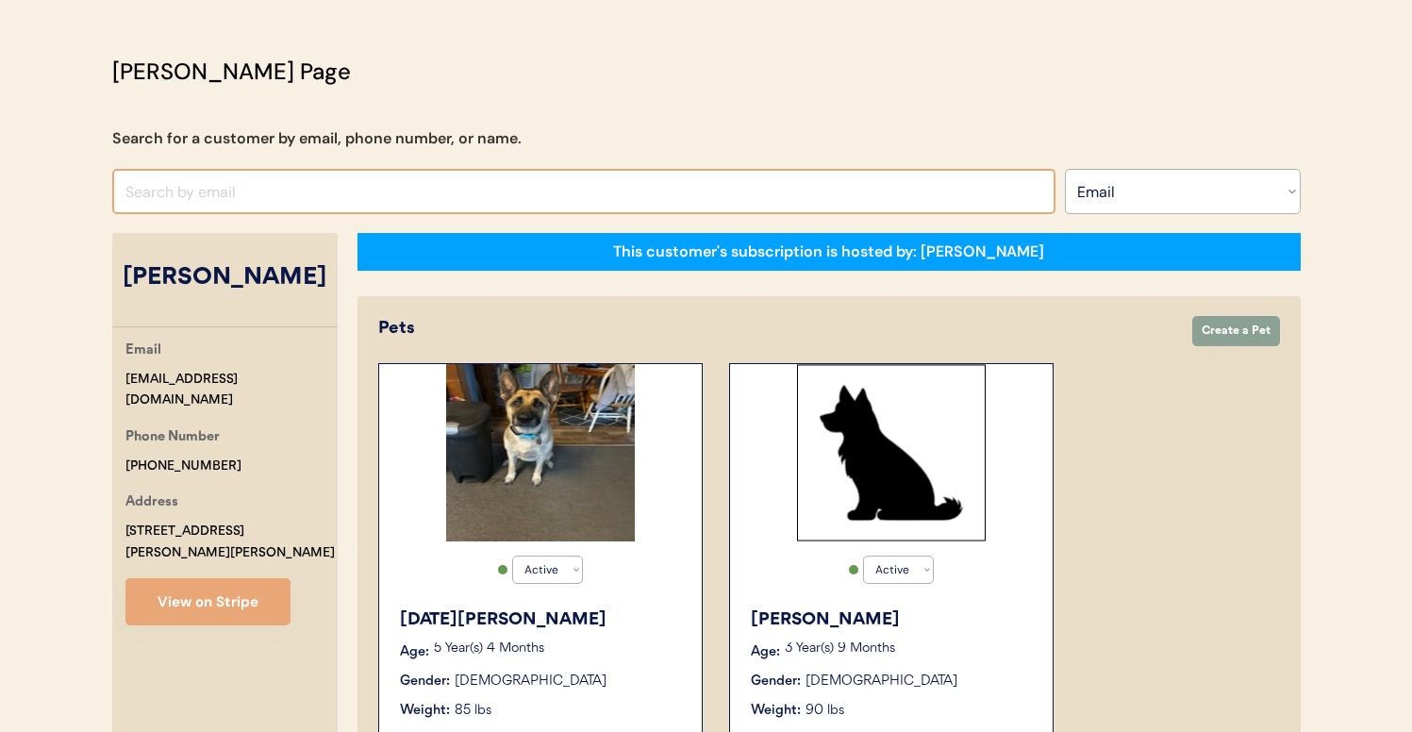
click at [454, 193] on input "input" at bounding box center [583, 191] width 943 height 45
paste input "8887d82f-1bc4-4703-9510-6ca1149d2abd"
click at [492, 178] on input "input" at bounding box center [583, 191] width 943 height 45
paste input "[EMAIL_ADDRESS][DOMAIN_NAME]"
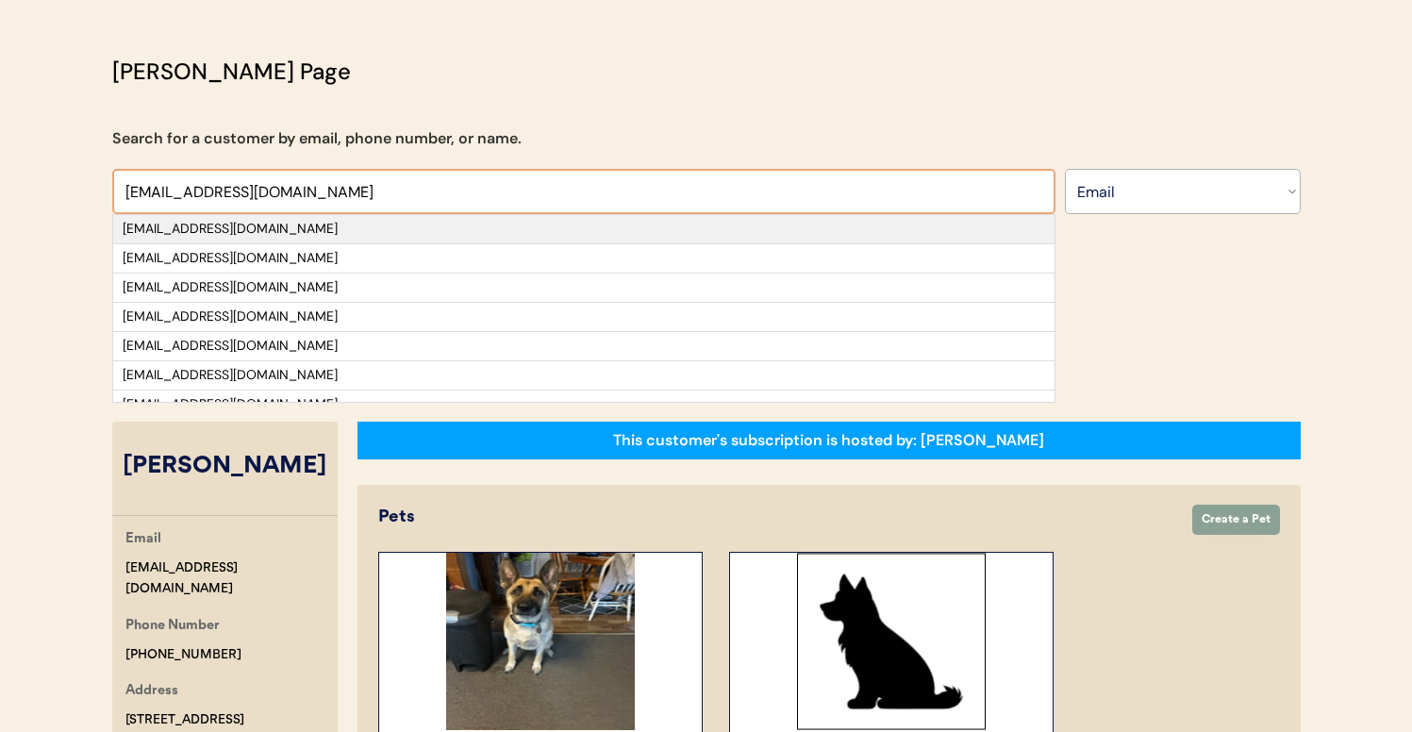
type input "[EMAIL_ADDRESS][DOMAIN_NAME]"
click at [465, 227] on div "[EMAIL_ADDRESS][DOMAIN_NAME]" at bounding box center [584, 229] width 923 height 19
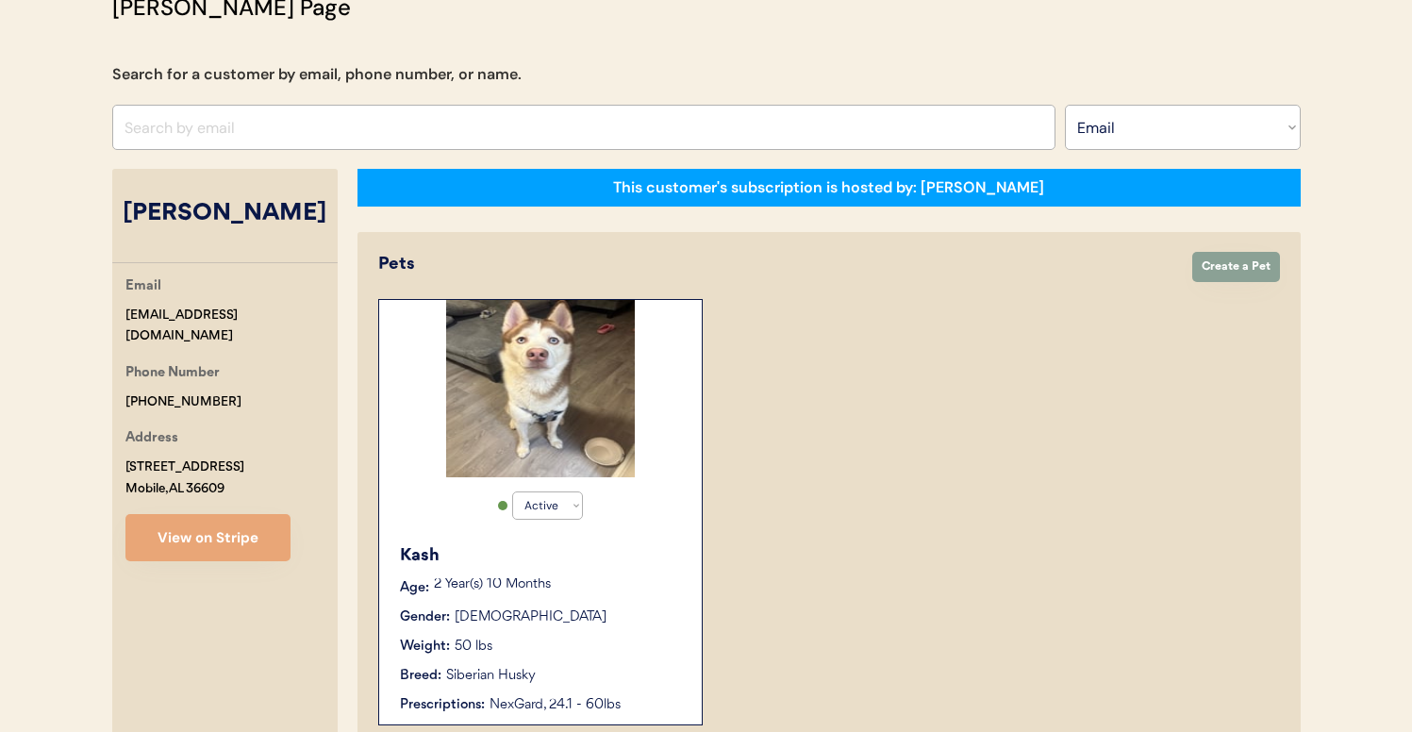
scroll to position [150, 0]
